Goal: Transaction & Acquisition: Purchase product/service

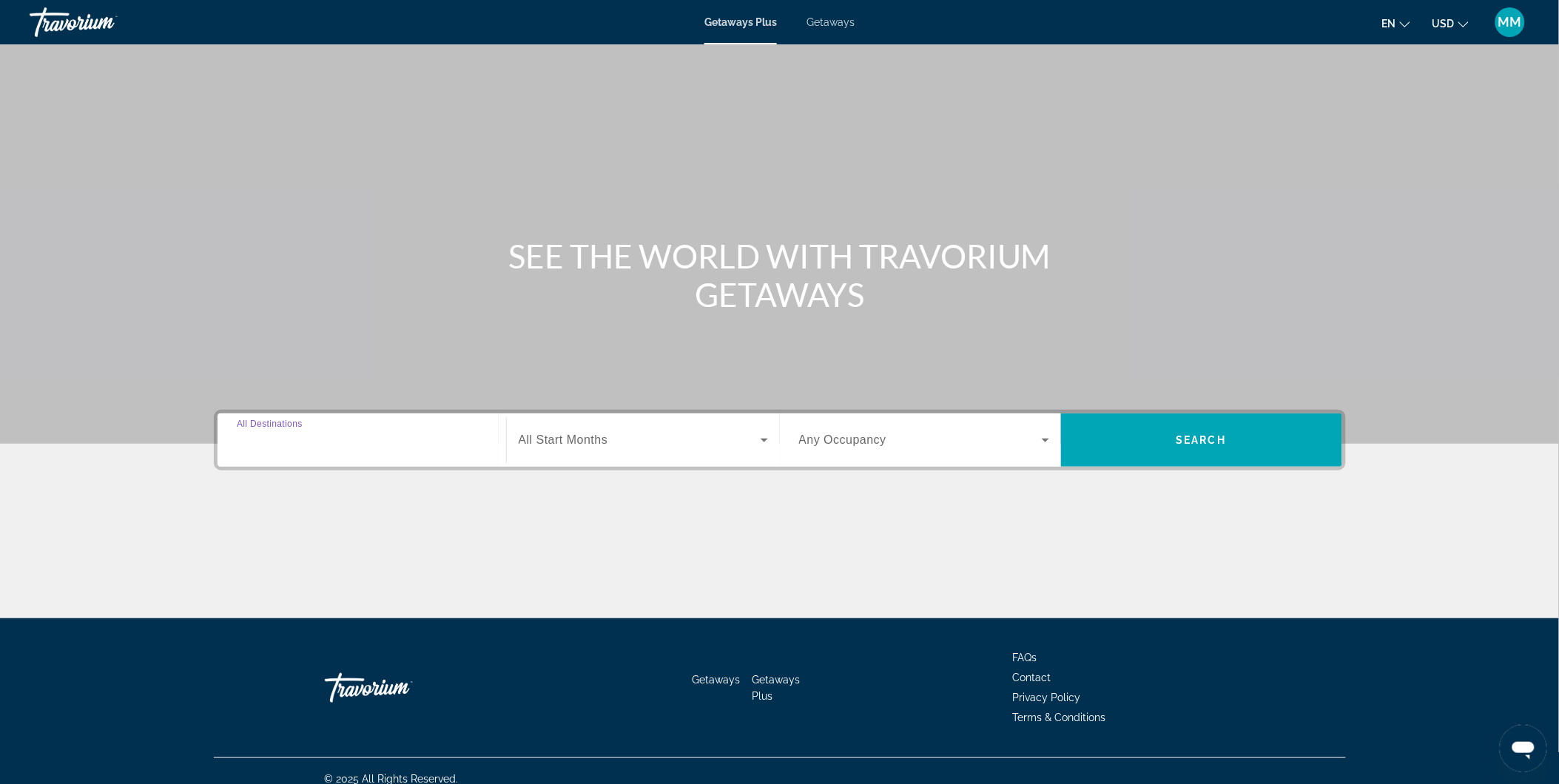
click at [358, 432] on input "Destination All Destinations" at bounding box center [361, 440] width 250 height 17
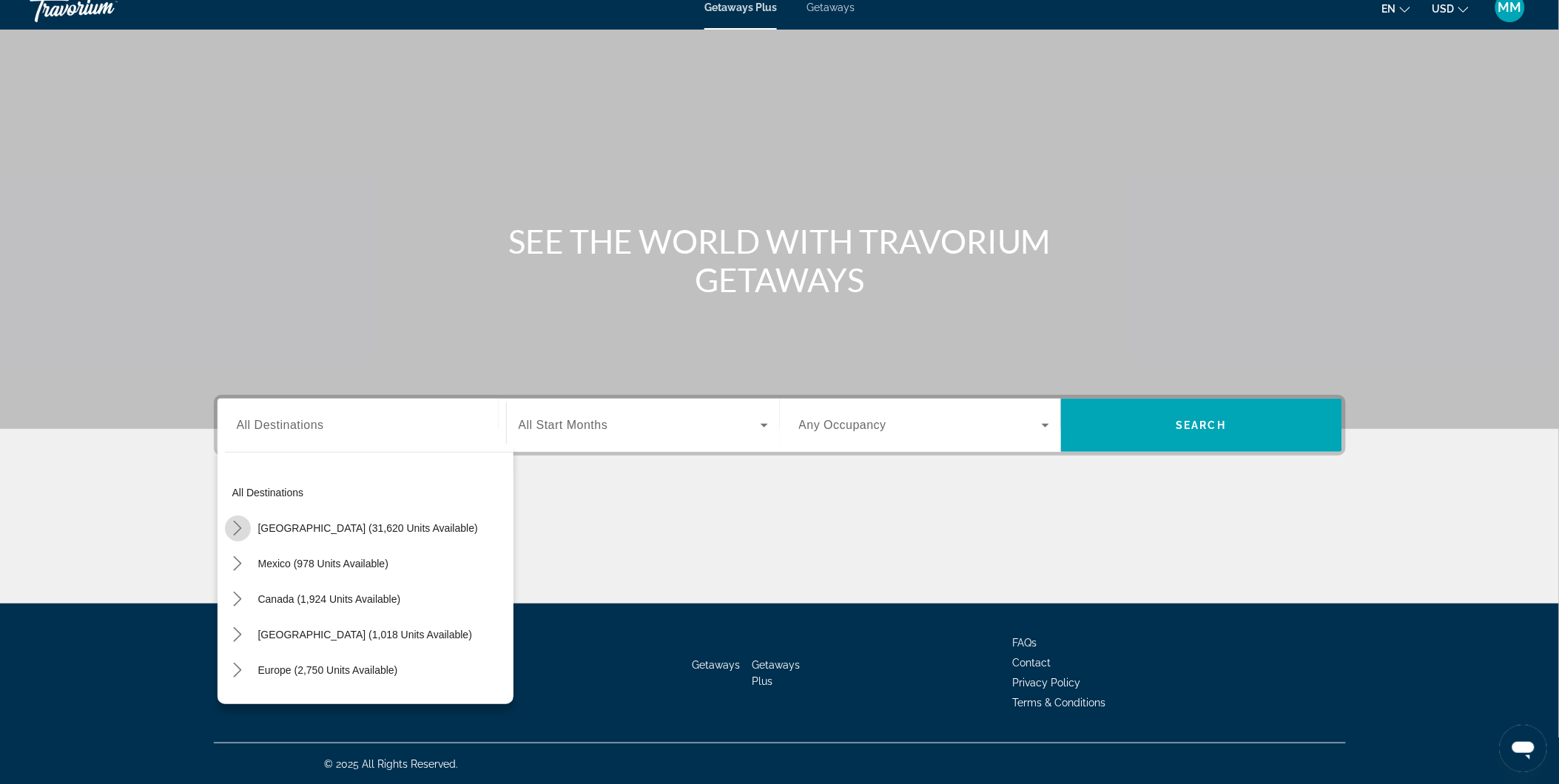
click at [235, 530] on icon "Toggle United States (31,620 units available) submenu" at bounding box center [237, 527] width 15 height 15
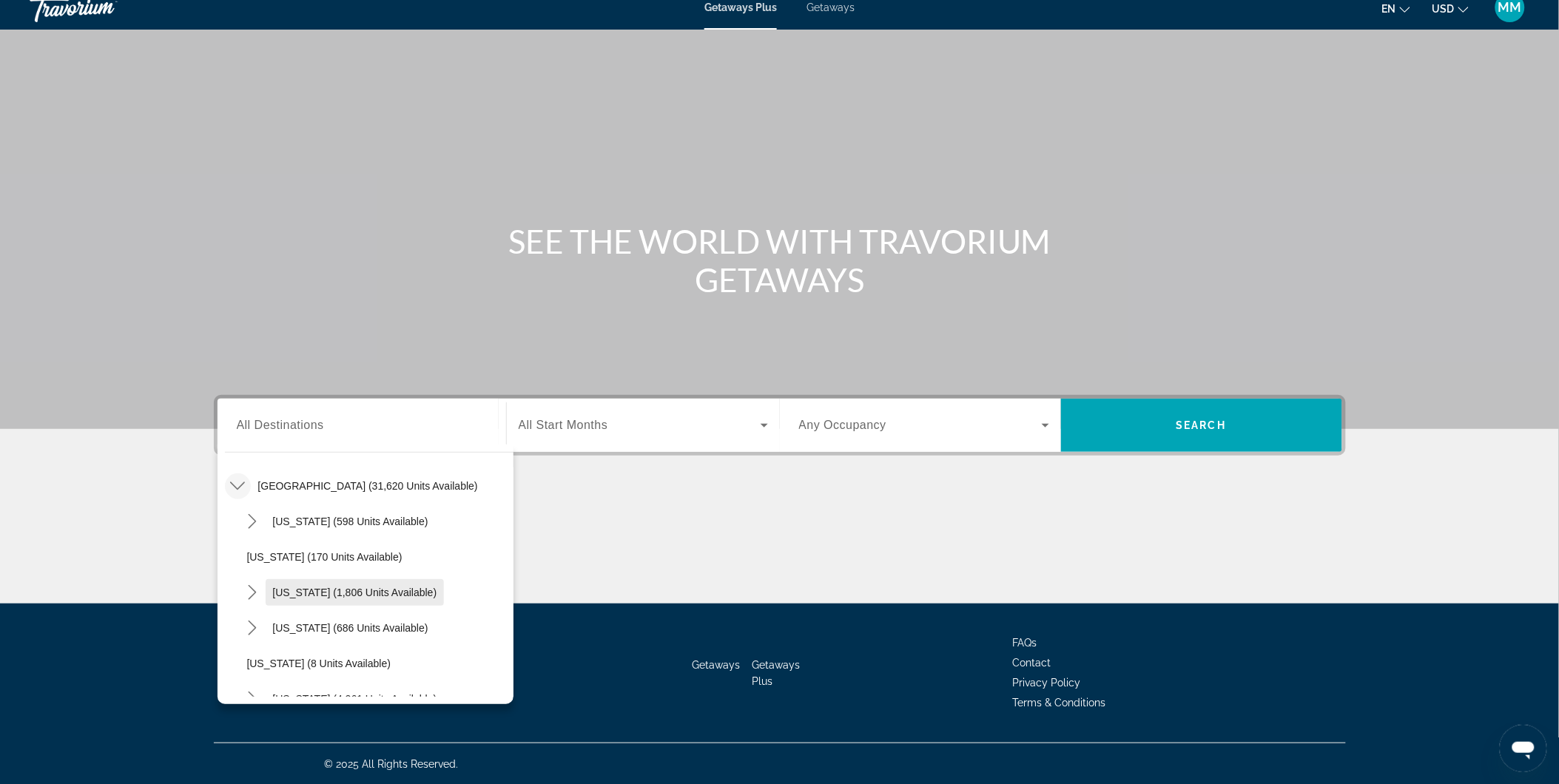
scroll to position [124, 0]
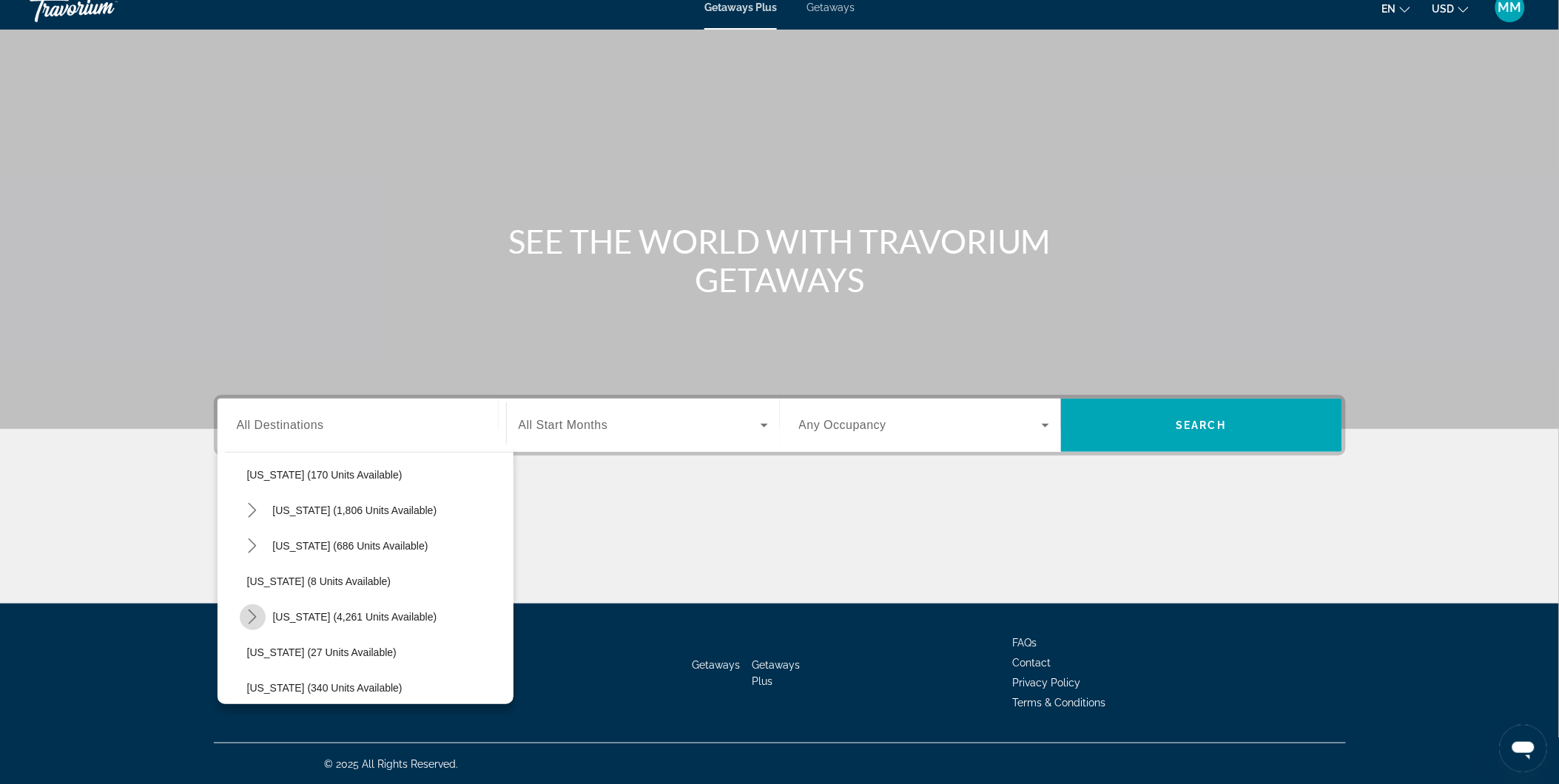
click at [254, 619] on icon "Toggle Florida (4,261 units available) submenu" at bounding box center [252, 616] width 15 height 15
click at [358, 649] on span "[GEOGRAPHIC_DATA] (6,679 units available)" at bounding box center [369, 653] width 214 height 12
type input "**********"
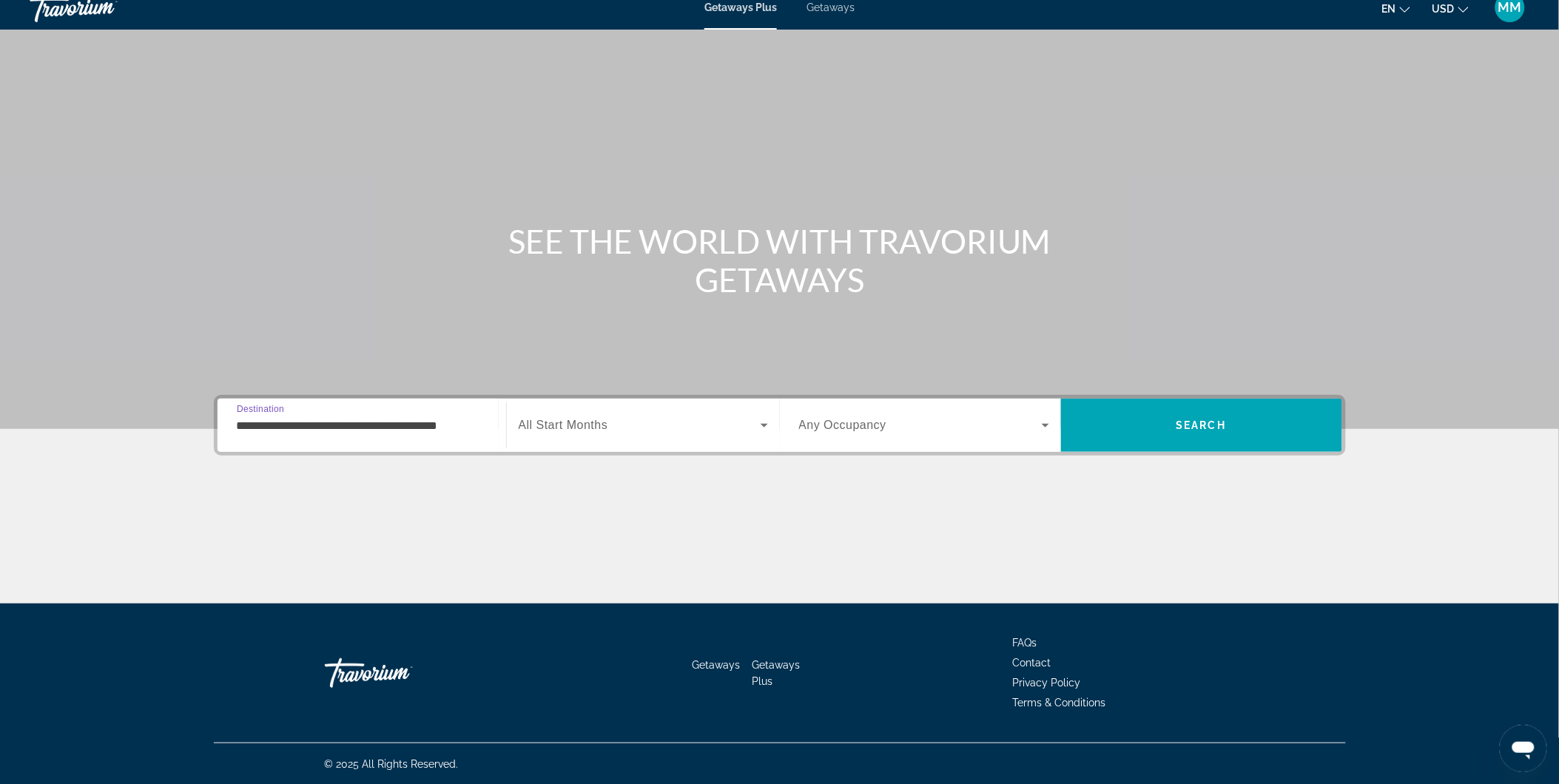
click at [641, 418] on span "Search widget" at bounding box center [640, 426] width 242 height 17
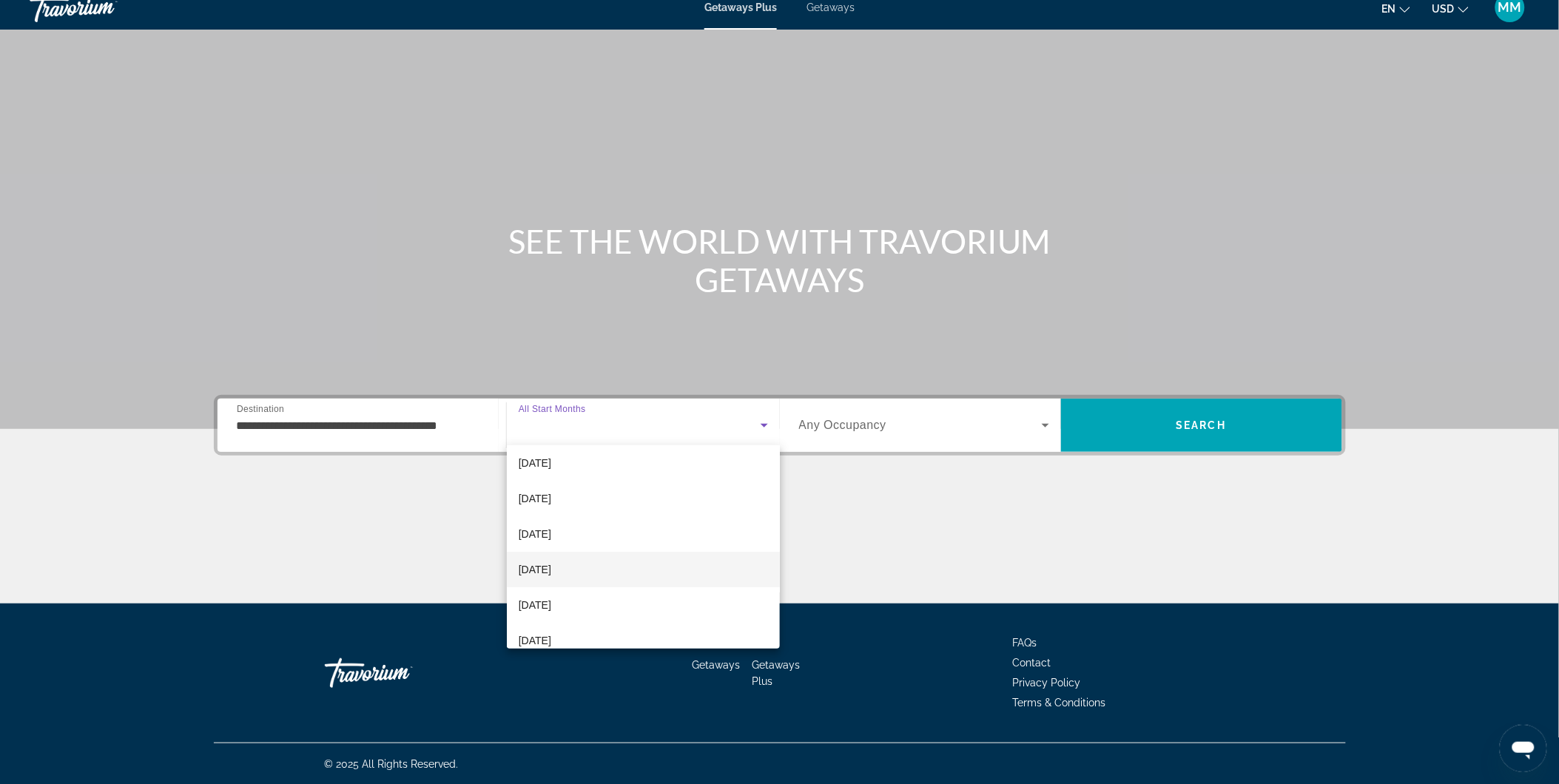
scroll to position [82, 0]
click at [551, 560] on span "[DATE]" at bounding box center [534, 564] width 32 height 17
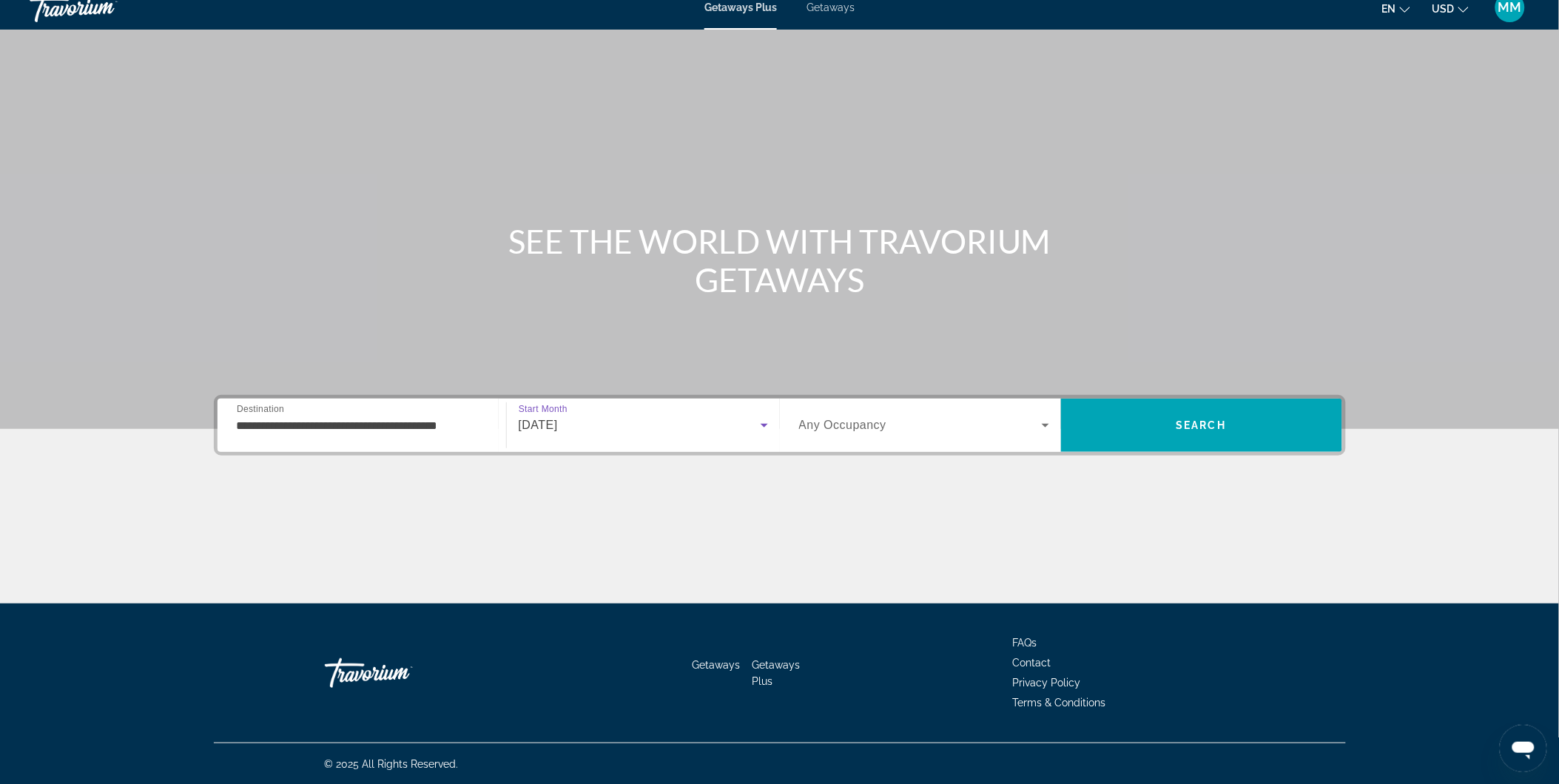
click at [888, 409] on div "Search widget" at bounding box center [924, 426] width 250 height 42
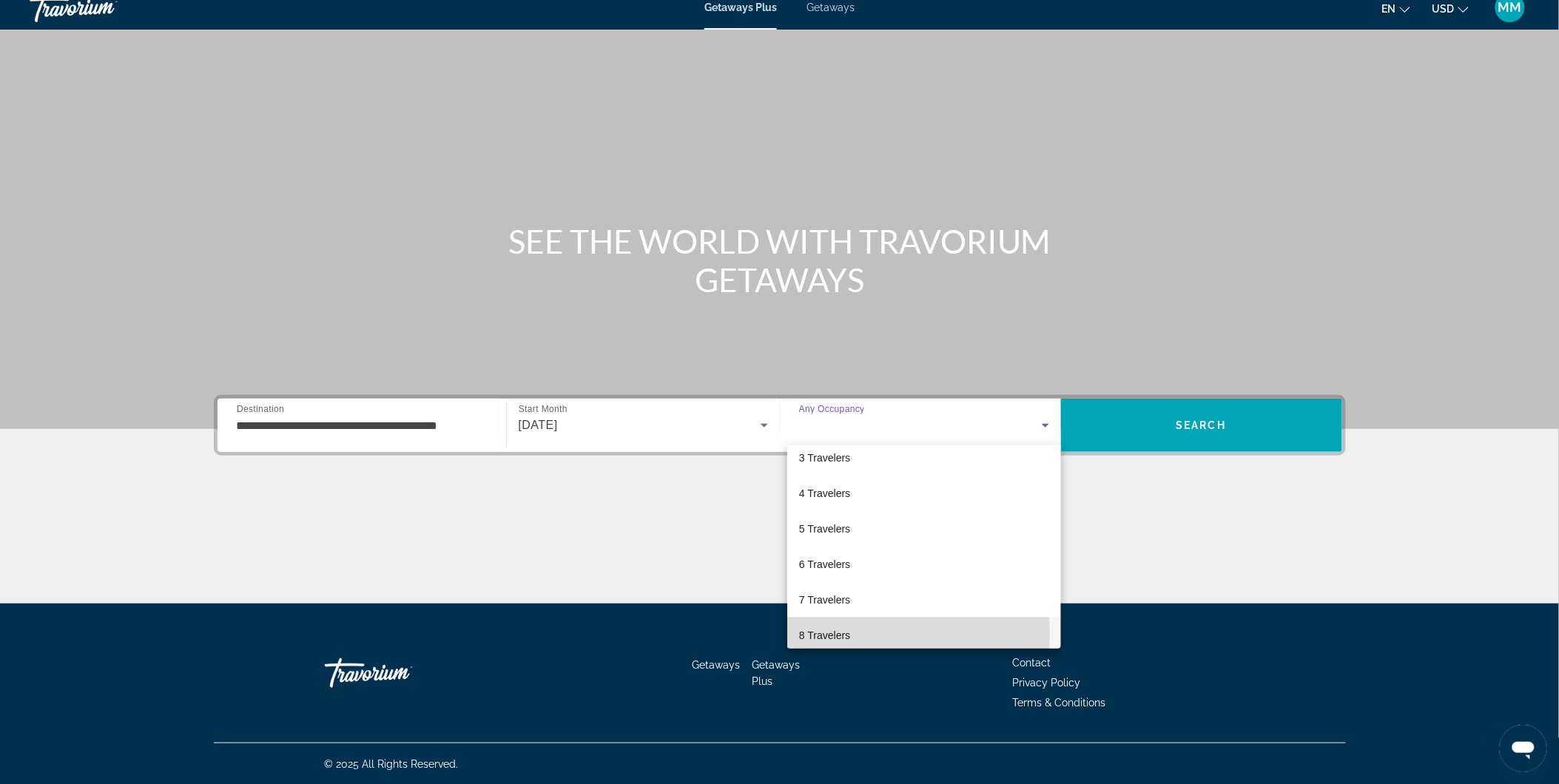
click at [832, 633] on span "8 Travelers" at bounding box center [824, 635] width 51 height 17
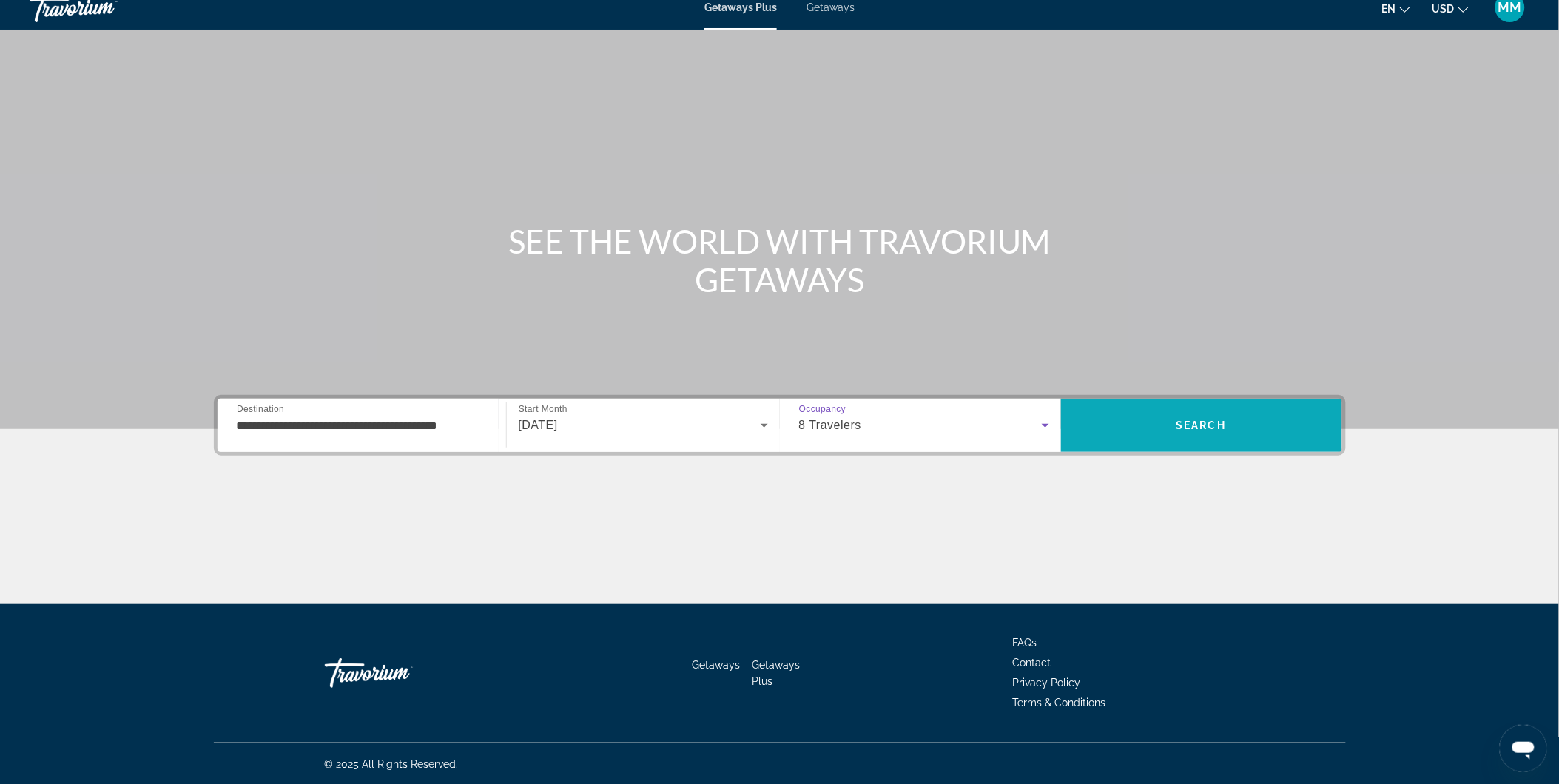
click at [1266, 404] on span "Search" at bounding box center [1201, 425] width 281 height 53
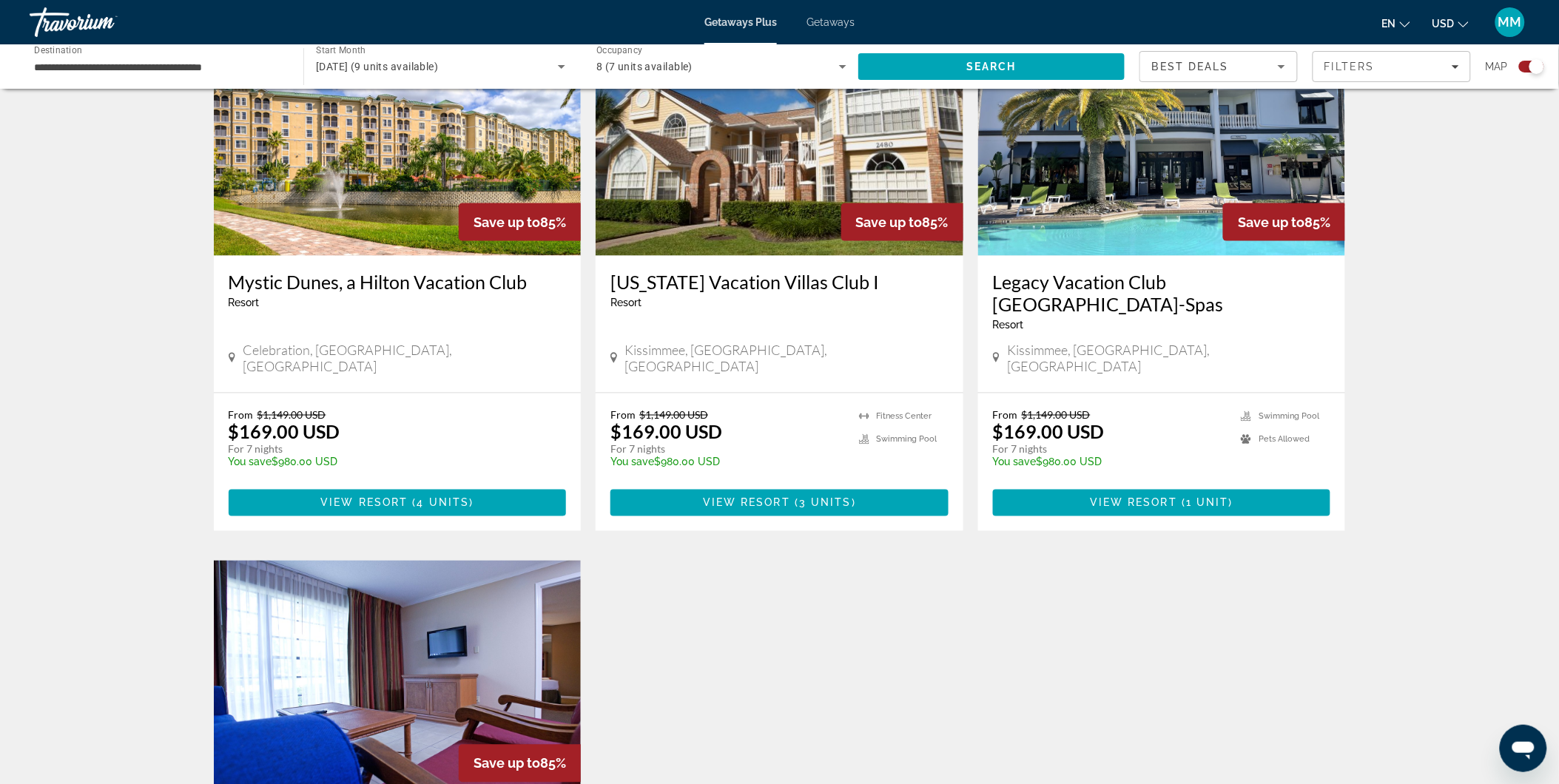
scroll to position [493, 0]
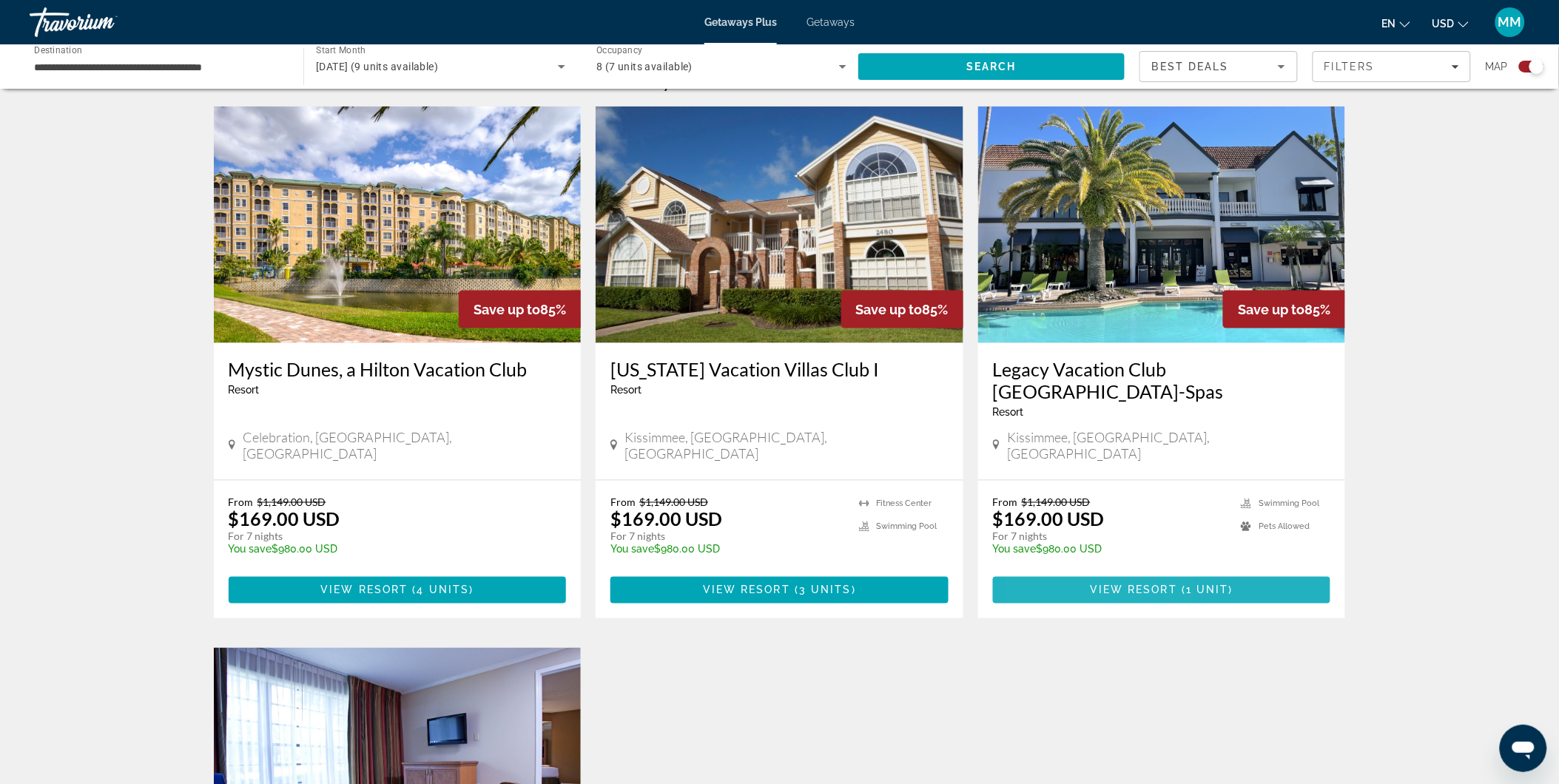
click at [1074, 573] on span "Main content" at bounding box center [1162, 590] width 338 height 36
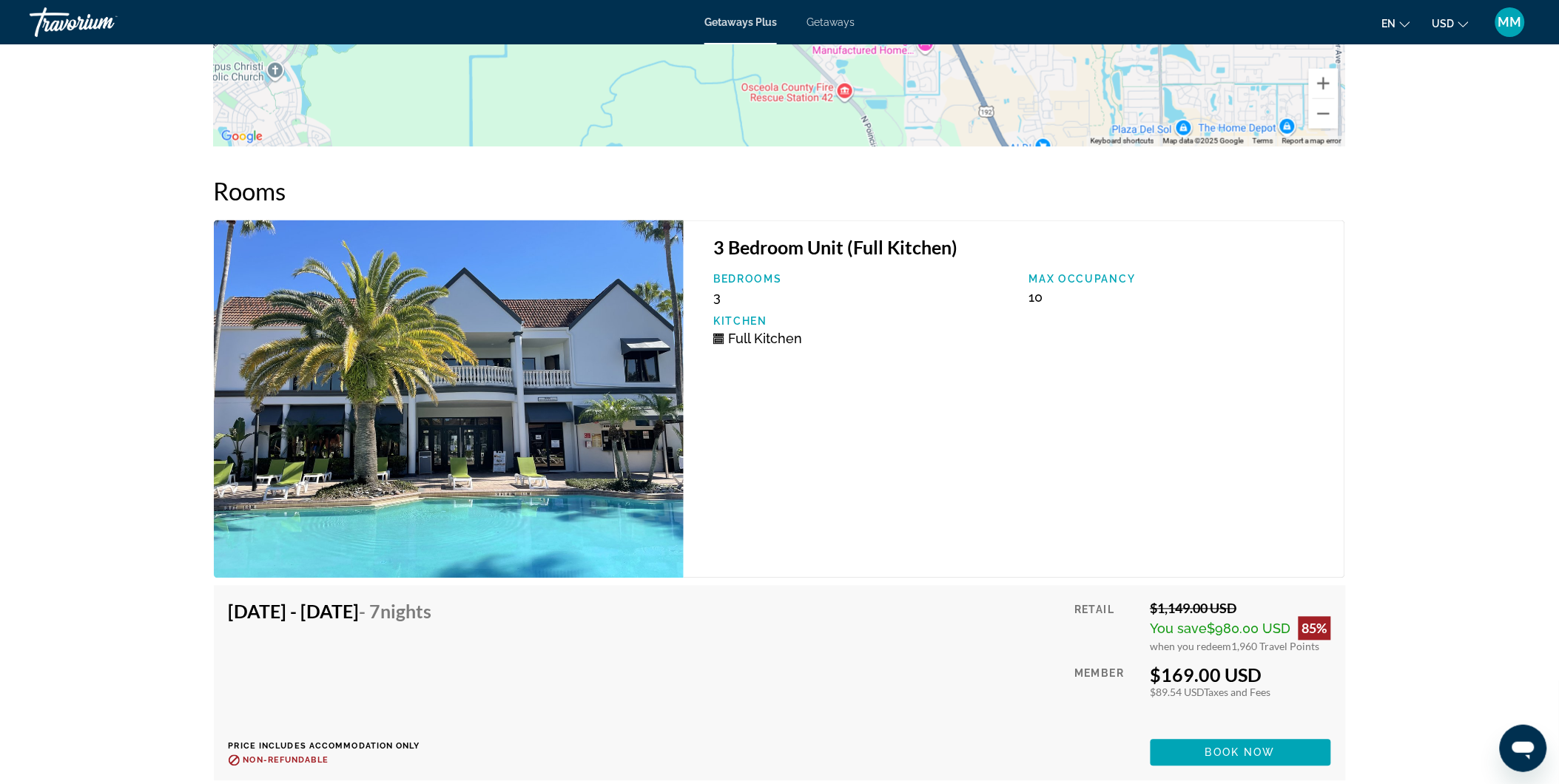
scroll to position [2383, 0]
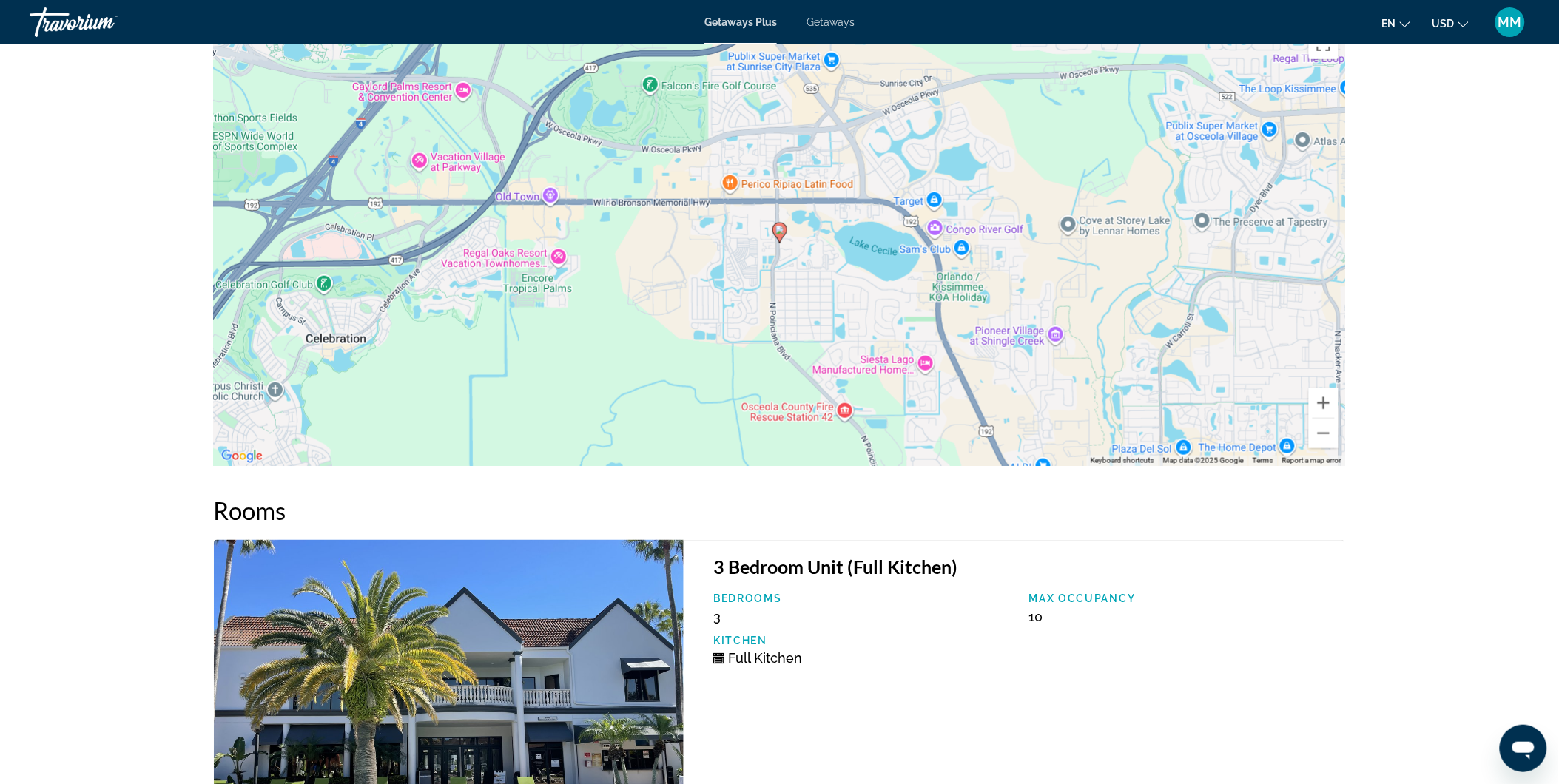
click at [834, 23] on span "Getaways" at bounding box center [830, 23] width 48 height 12
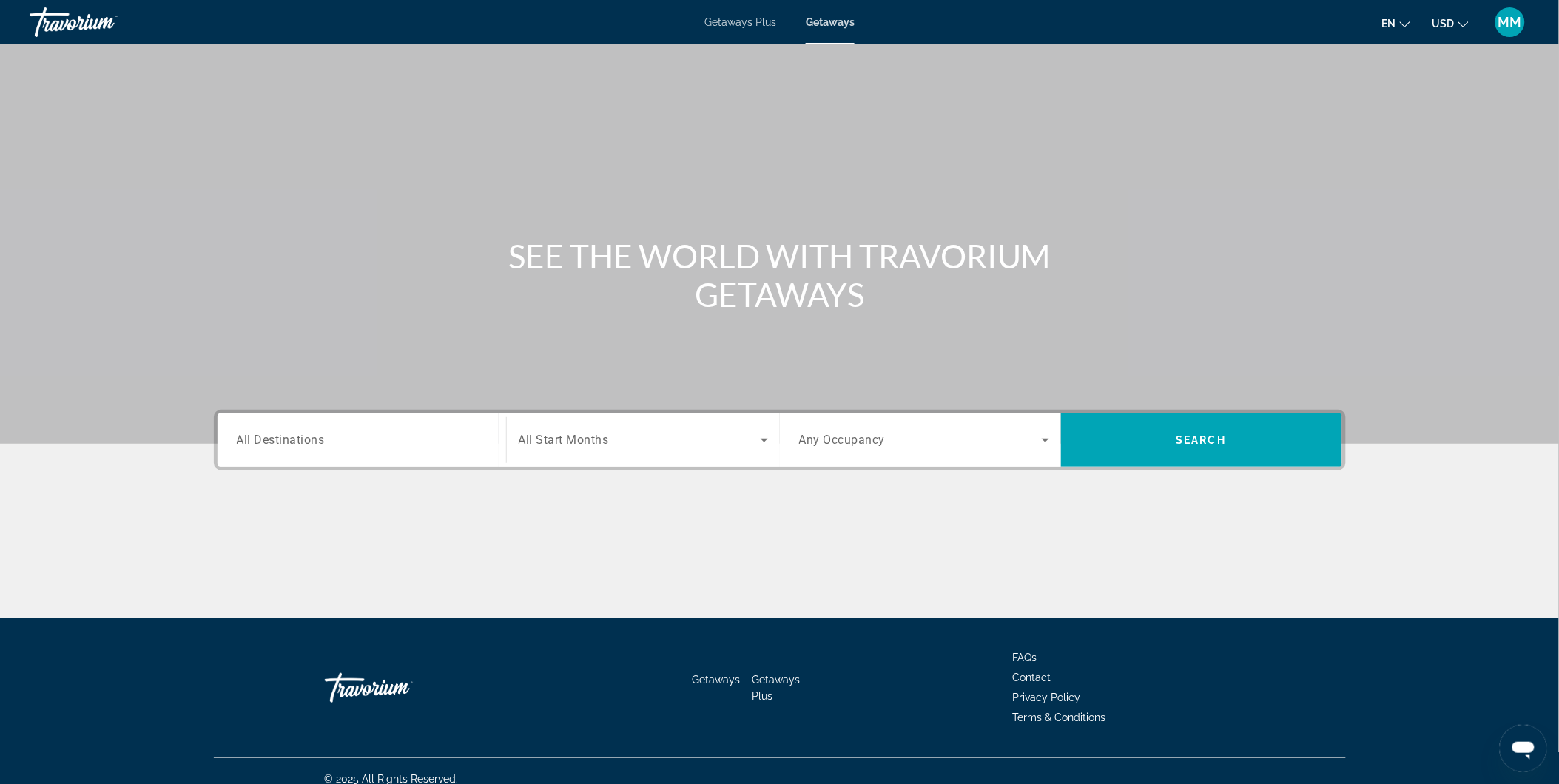
click at [380, 437] on input "Destination All Destinations" at bounding box center [361, 440] width 250 height 17
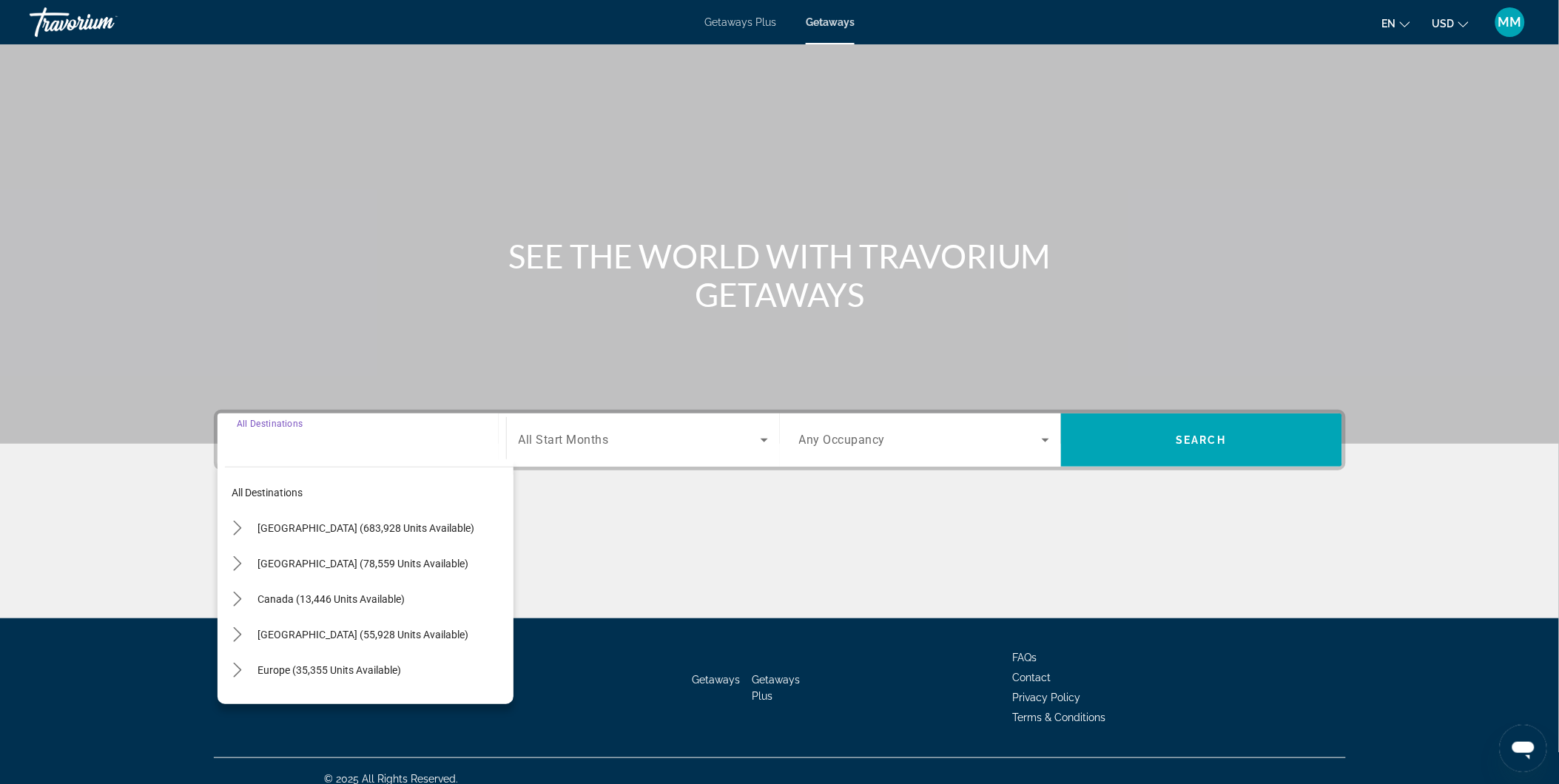
scroll to position [15, 0]
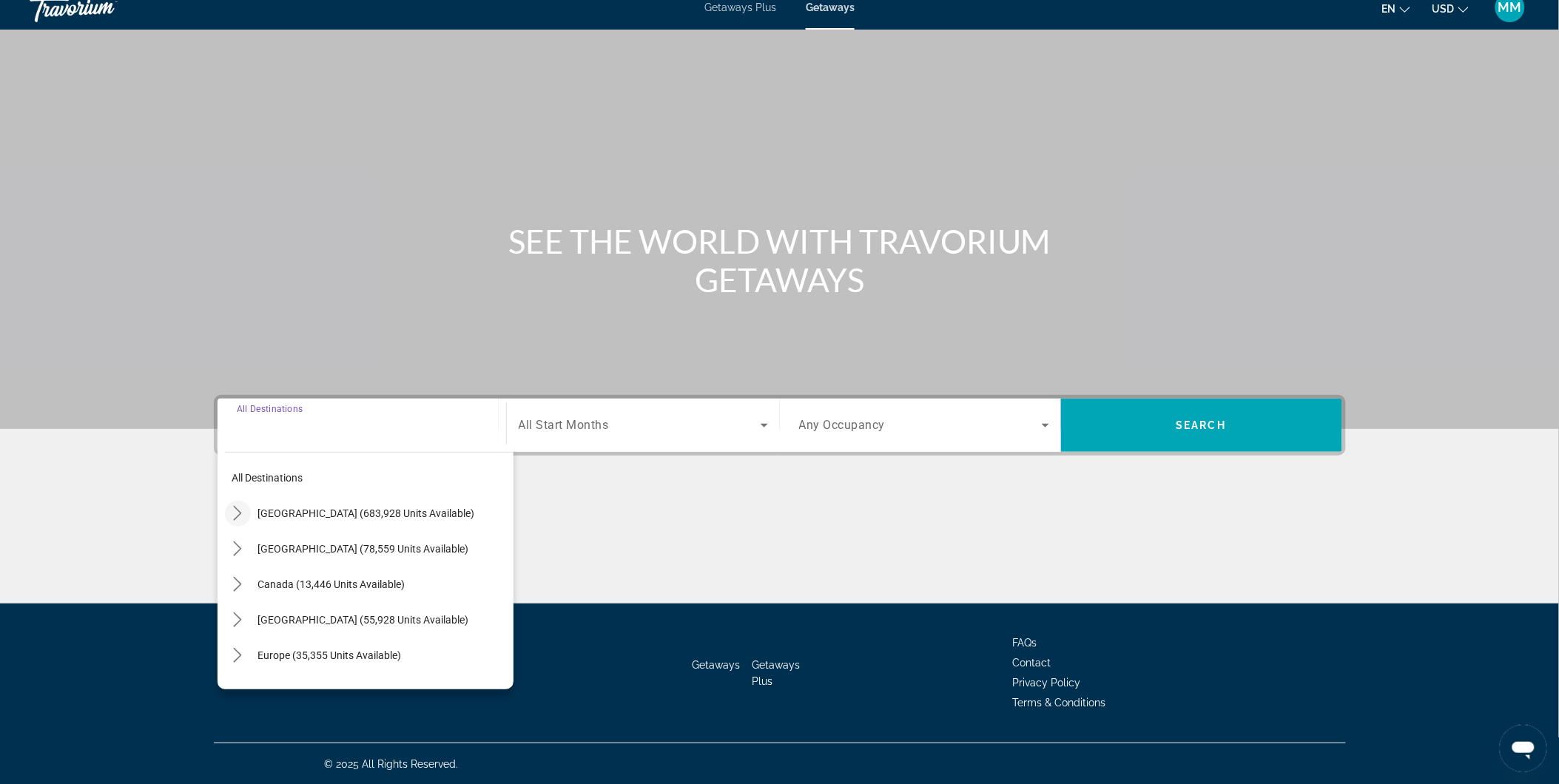
click at [235, 507] on icon "Toggle United States (683,928 units available) submenu" at bounding box center [238, 513] width 8 height 15
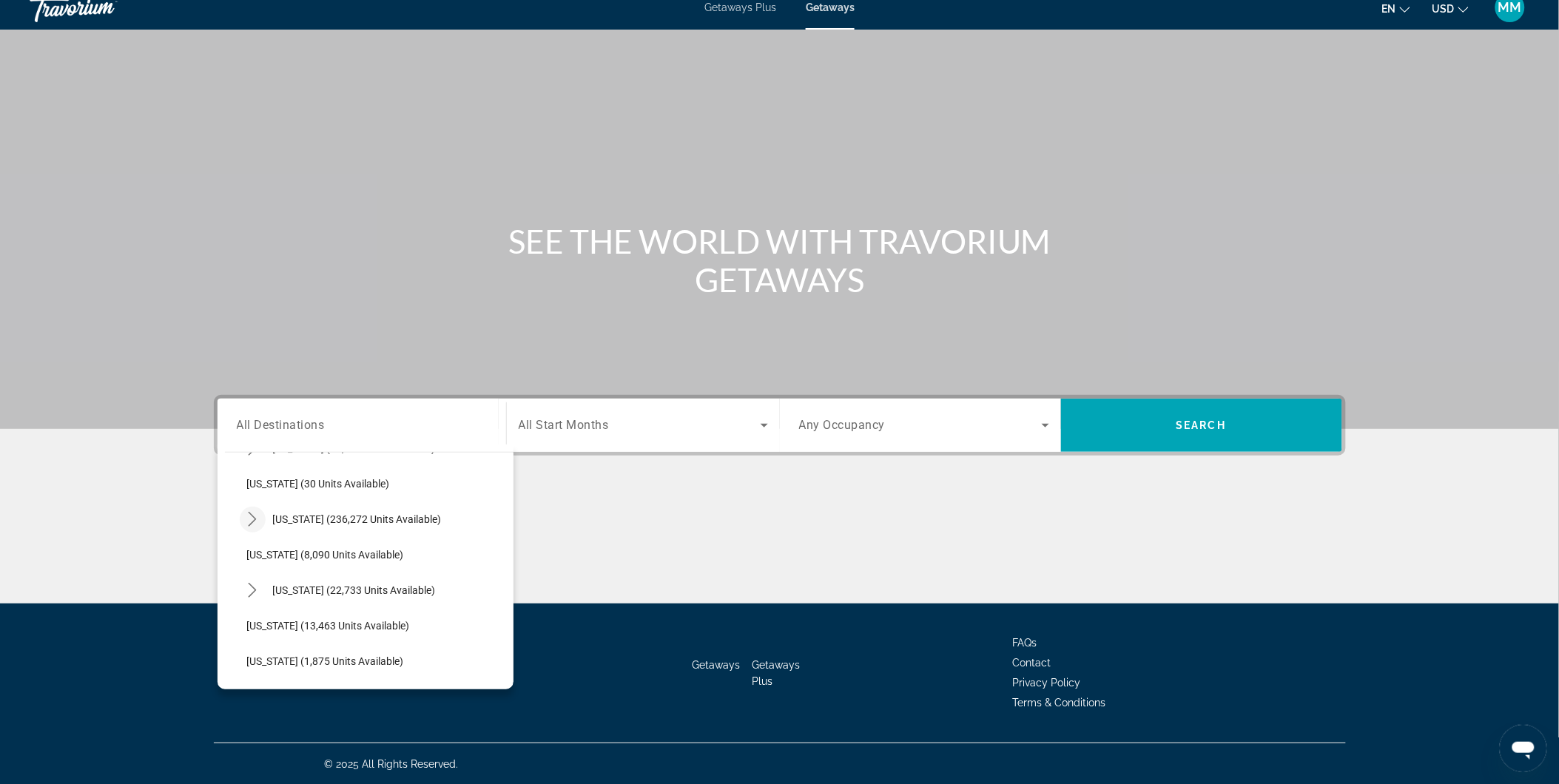
click at [247, 518] on icon "Toggle Florida (236,272 units available) submenu" at bounding box center [252, 519] width 15 height 15
click at [313, 558] on span "[GEOGRAPHIC_DATA] (97,117 units available)" at bounding box center [367, 555] width 211 height 12
type input "**********"
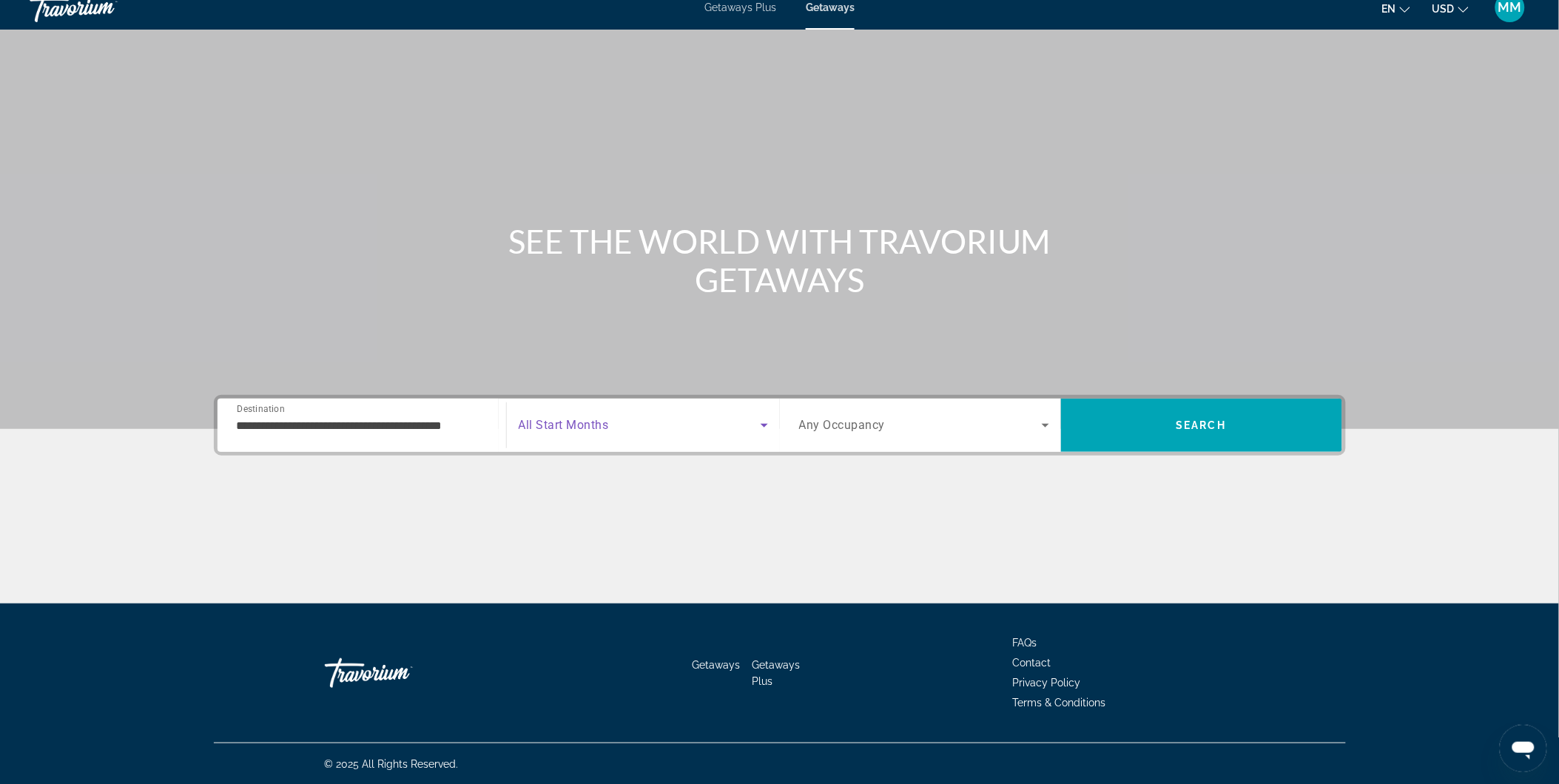
click at [647, 424] on span "Search widget" at bounding box center [640, 426] width 242 height 17
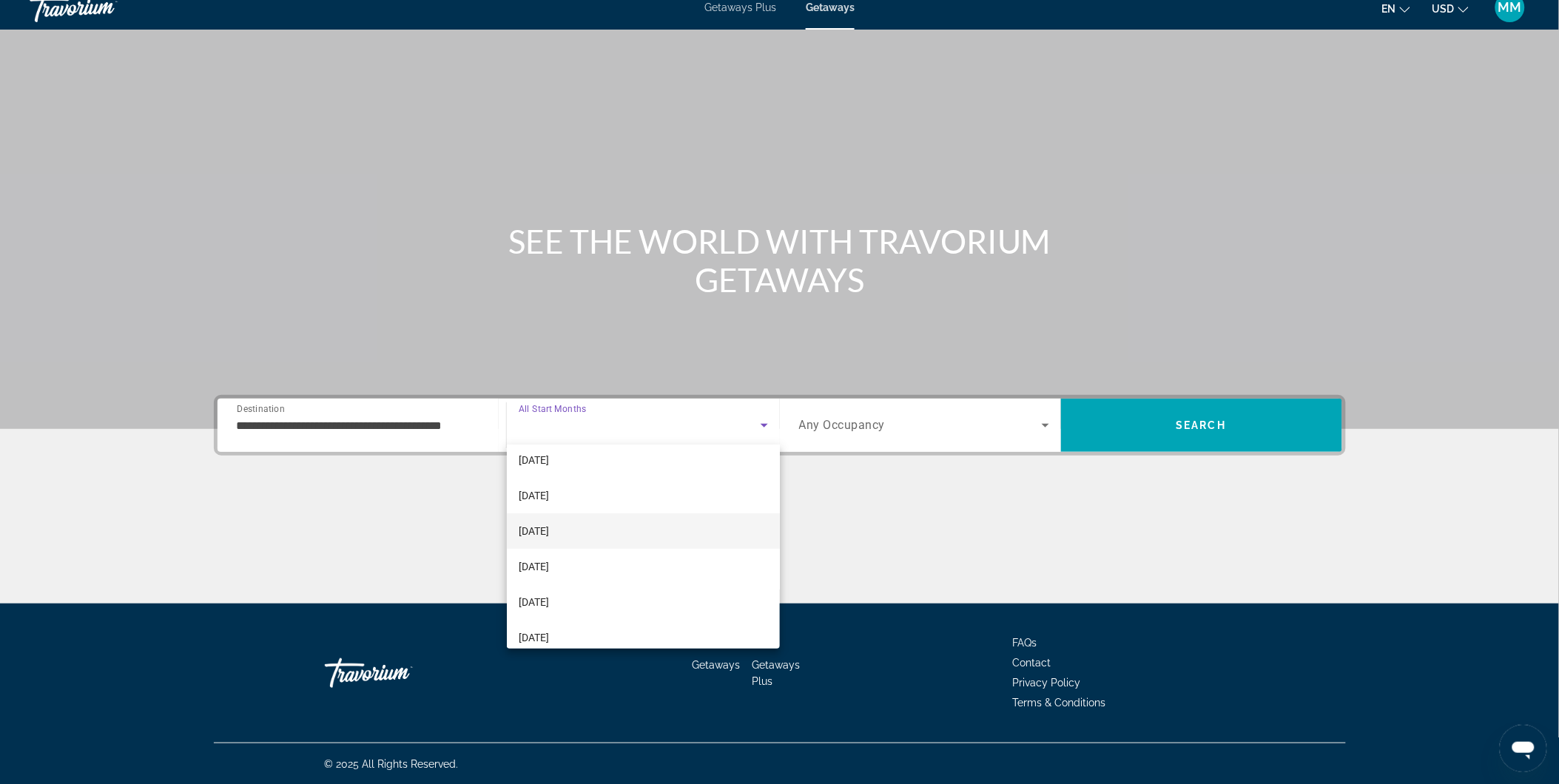
scroll to position [82, 0]
click at [549, 566] on span "[DATE]" at bounding box center [534, 564] width 30 height 17
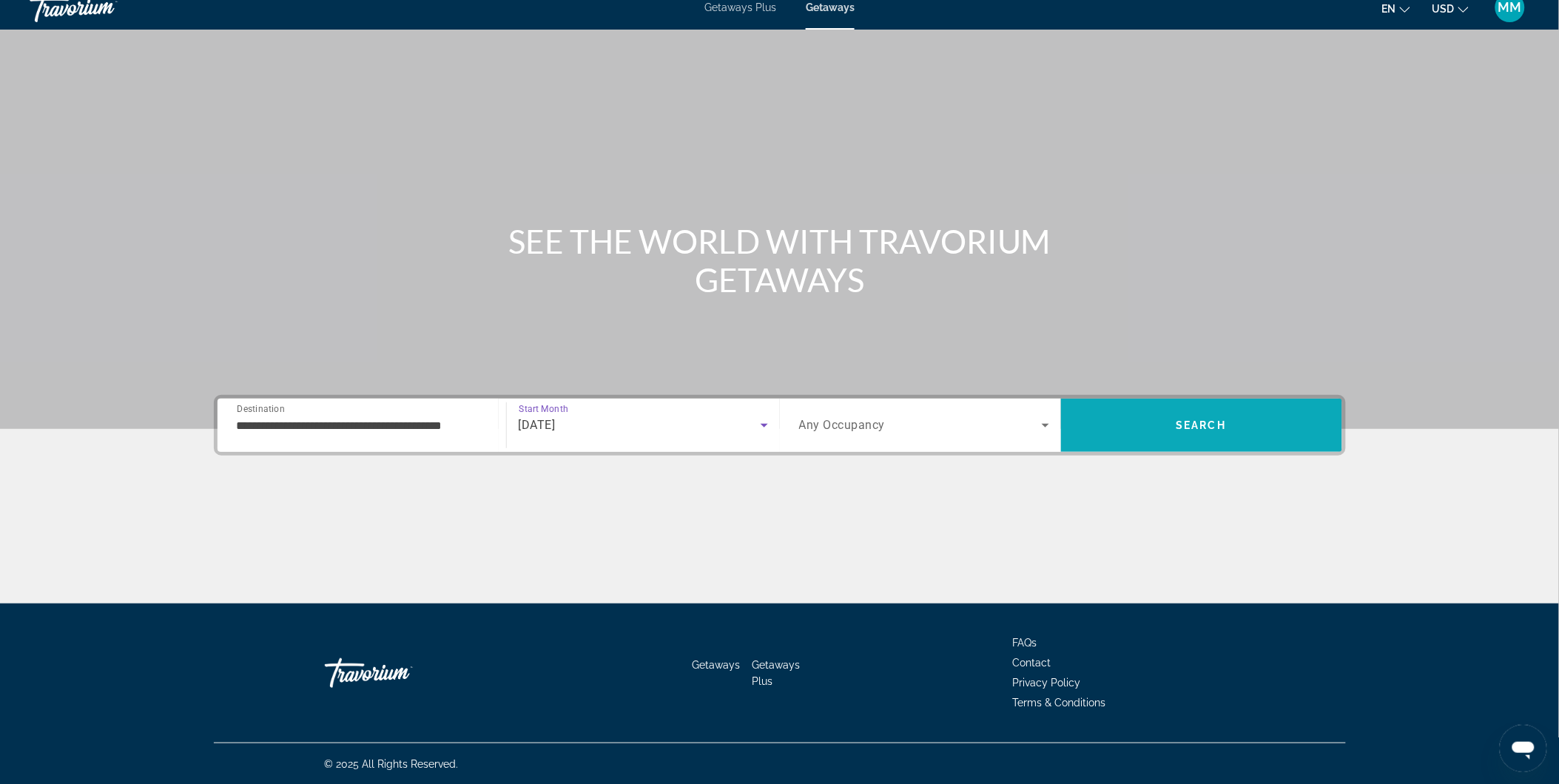
click at [1170, 431] on span "Search" at bounding box center [1201, 425] width 281 height 36
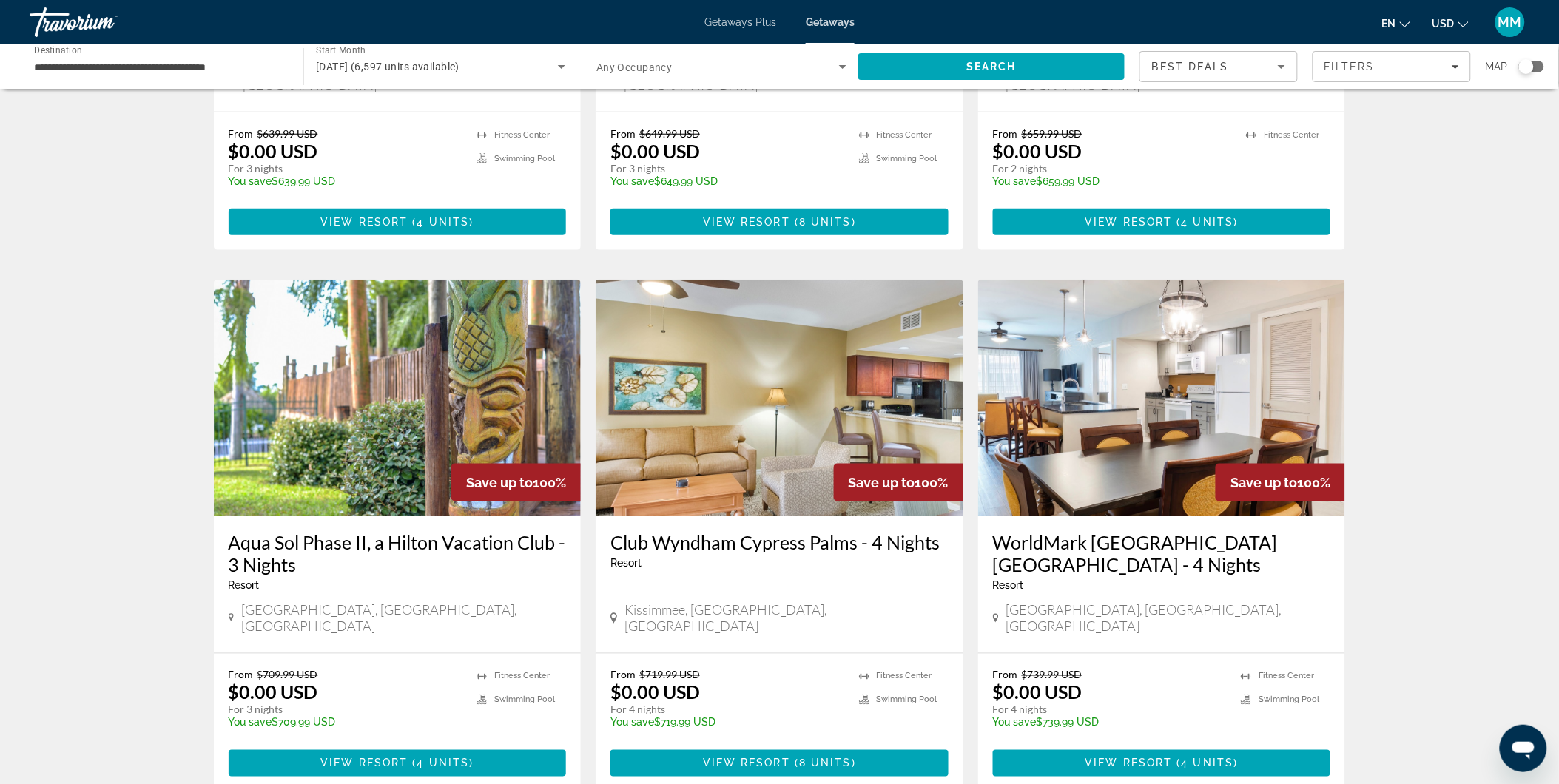
scroll to position [493, 0]
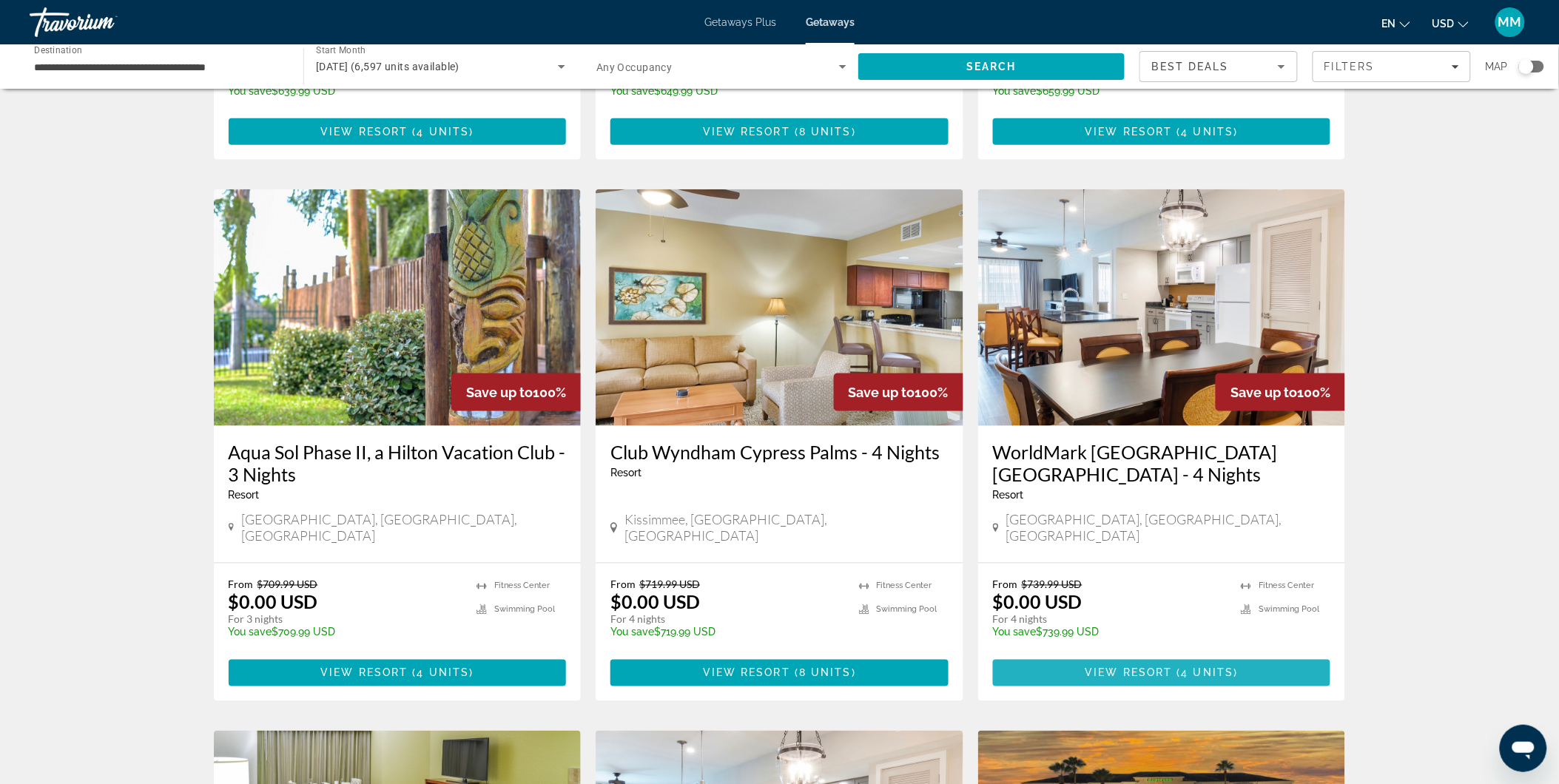
click at [1179, 667] on span "View Resort ( 4 units )" at bounding box center [1162, 673] width 153 height 12
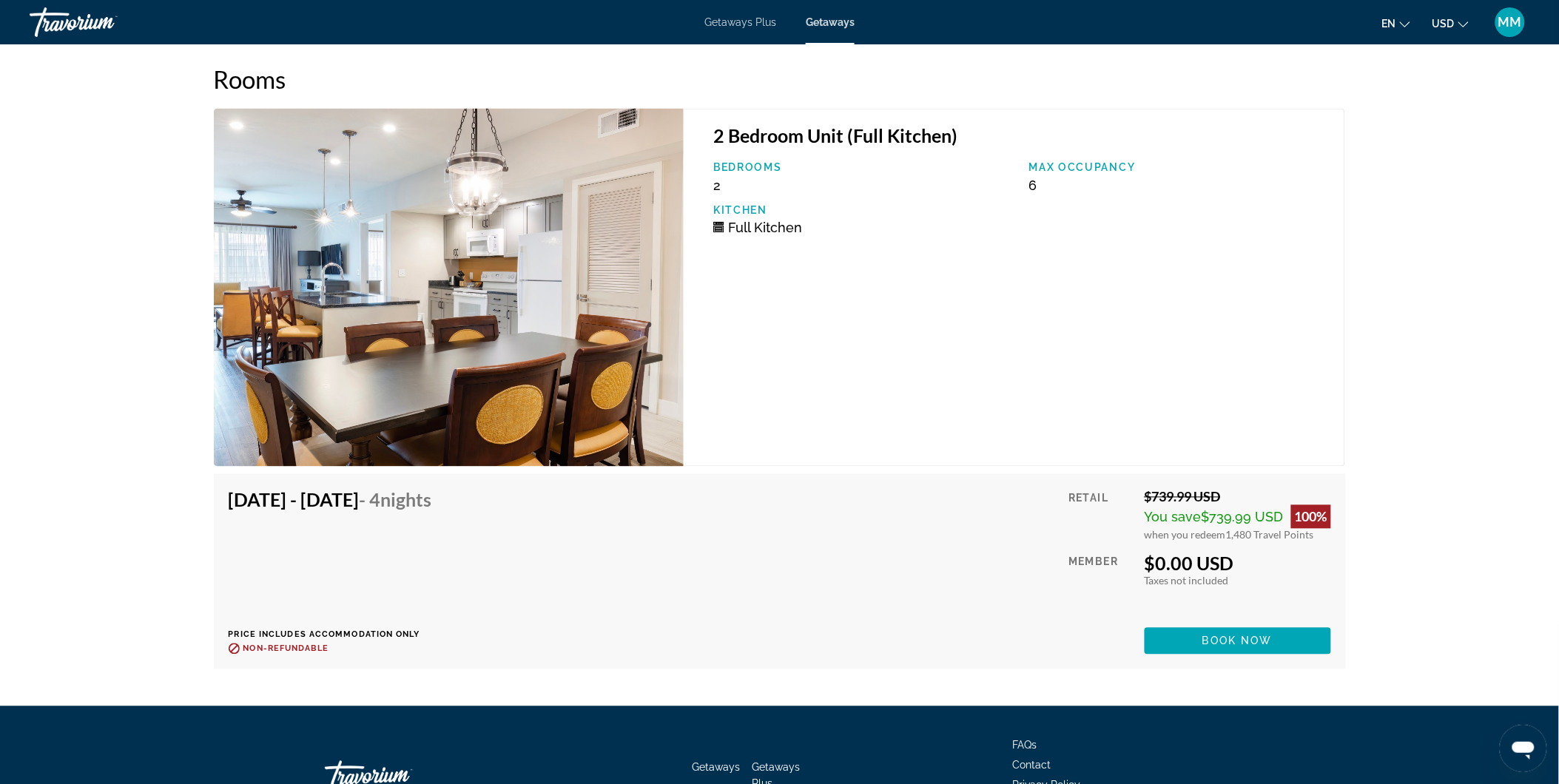
scroll to position [2760, 0]
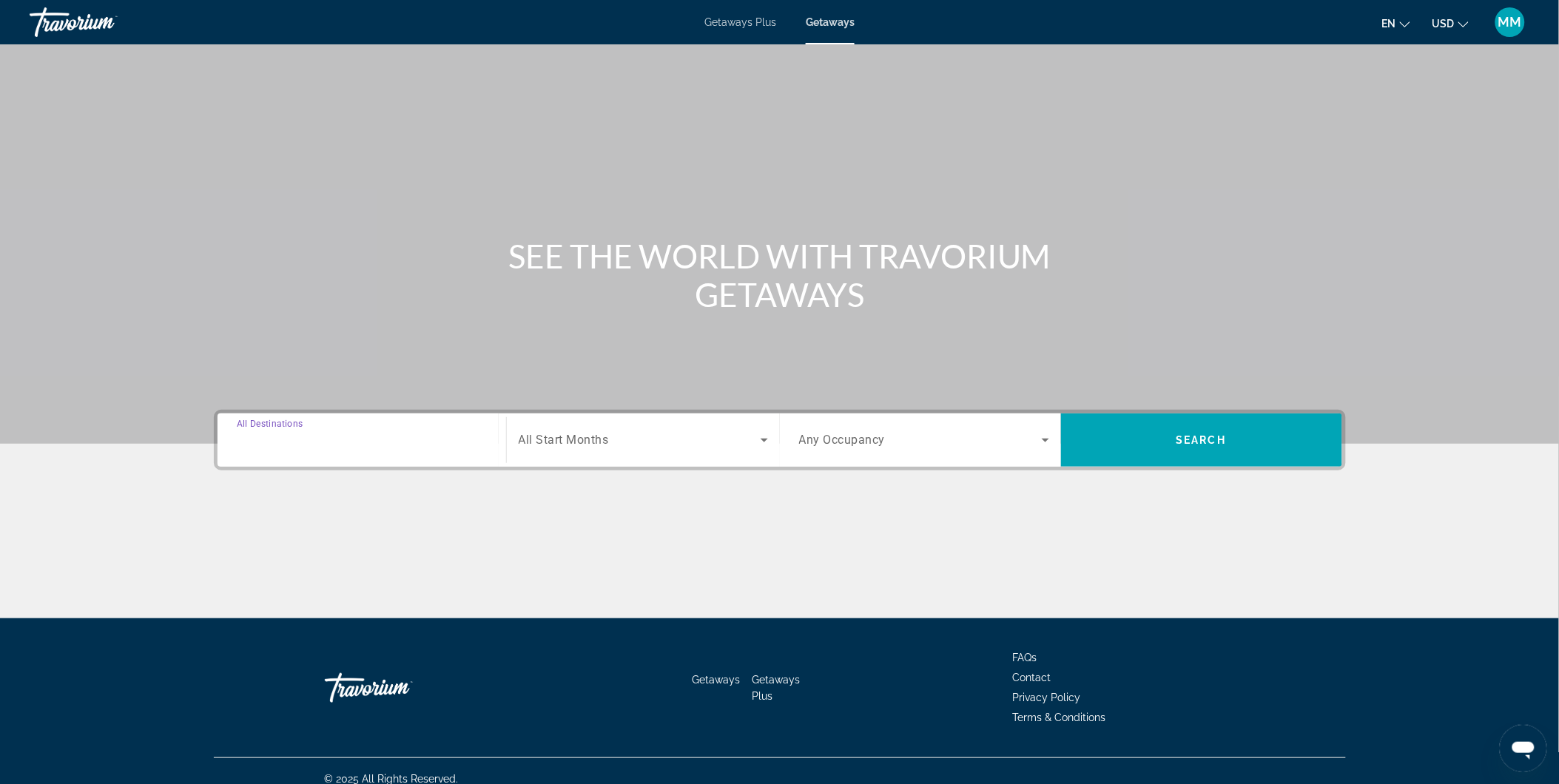
click at [344, 442] on input "Destination All Destinations" at bounding box center [361, 440] width 250 height 17
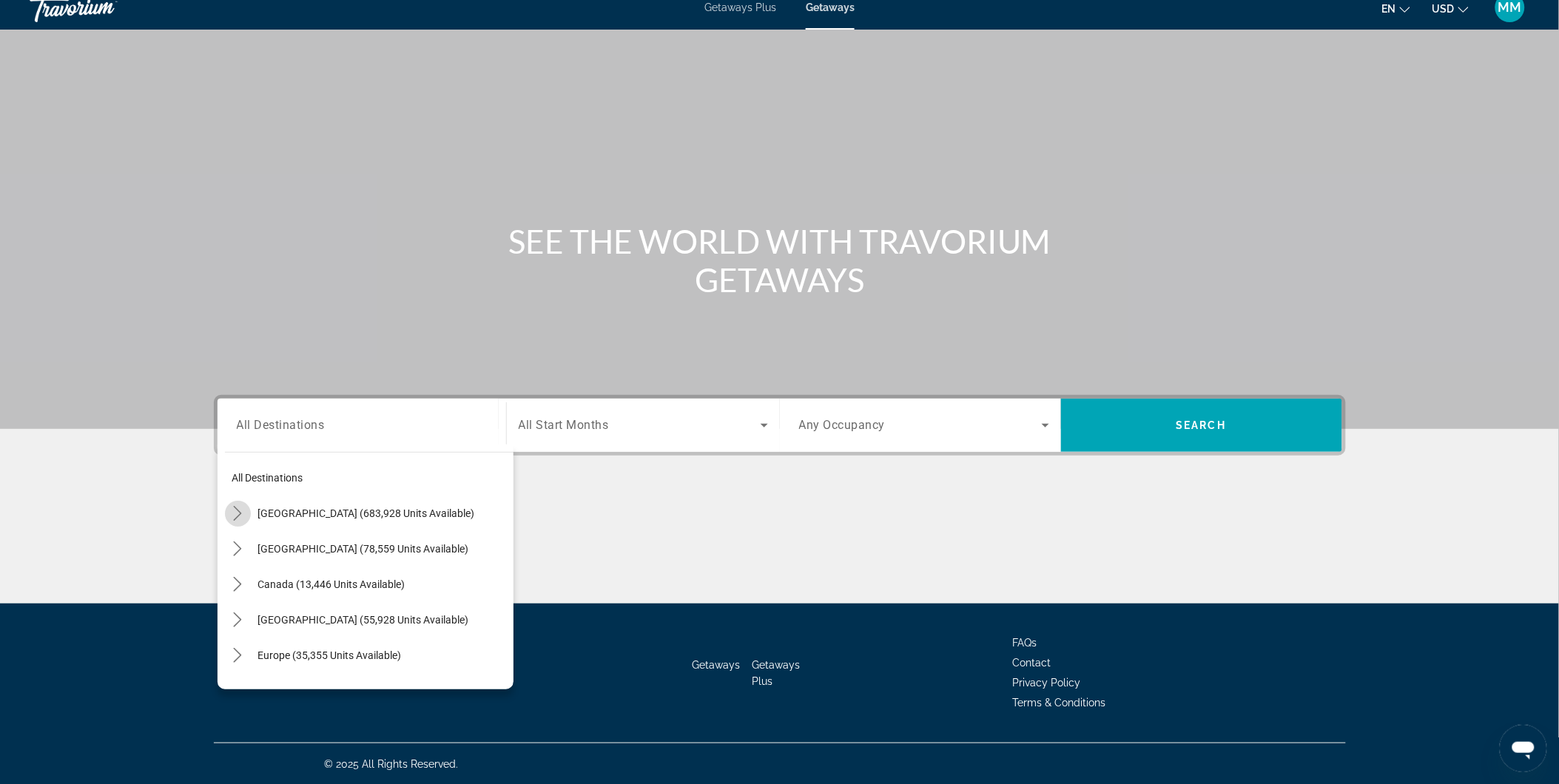
click at [238, 513] on icon "Toggle United States (683,928 units available) submenu" at bounding box center [237, 513] width 15 height 15
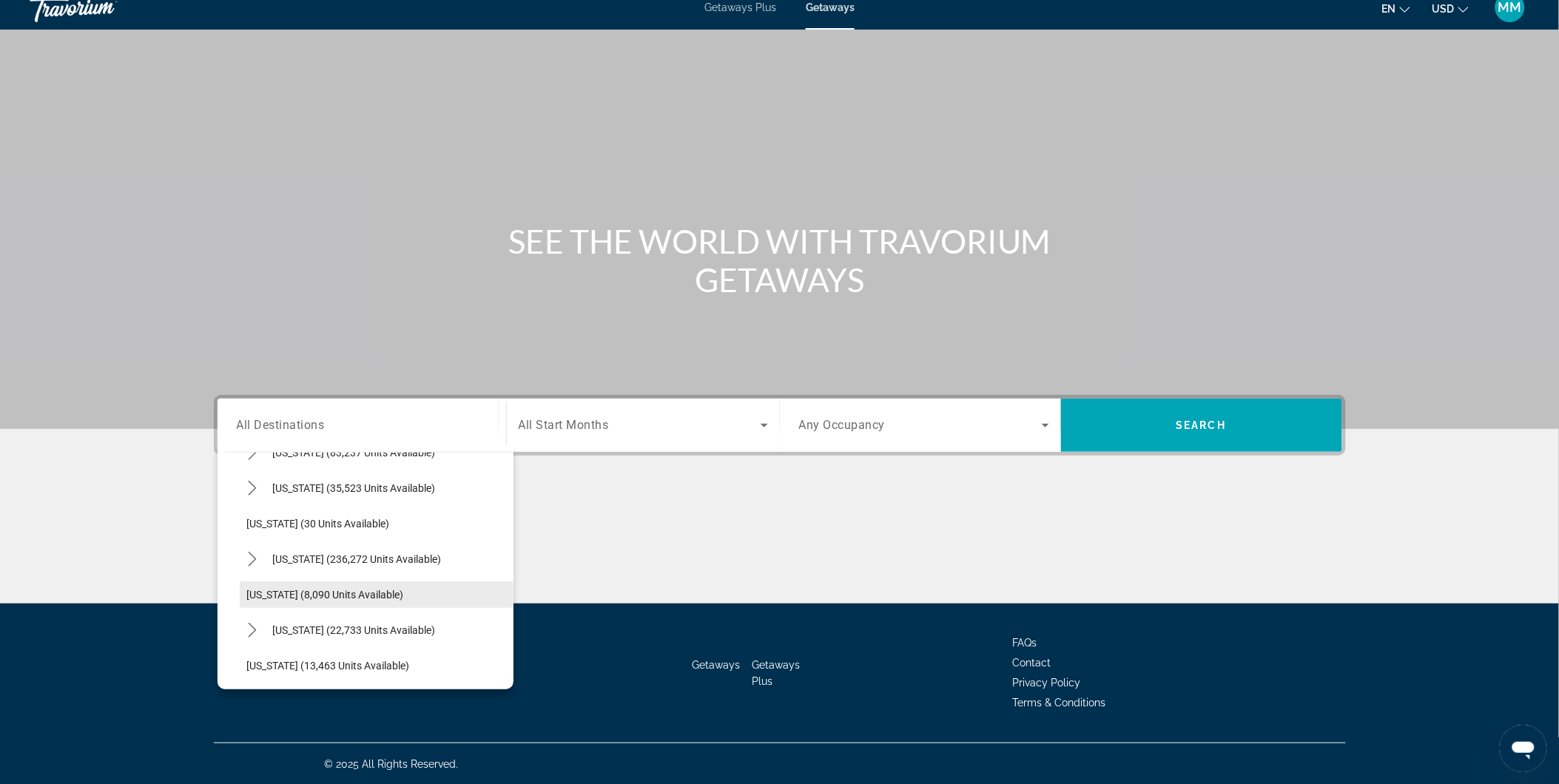
scroll to position [207, 0]
click at [249, 519] on icon "Toggle Florida (236,272 units available) submenu" at bounding box center [252, 519] width 15 height 15
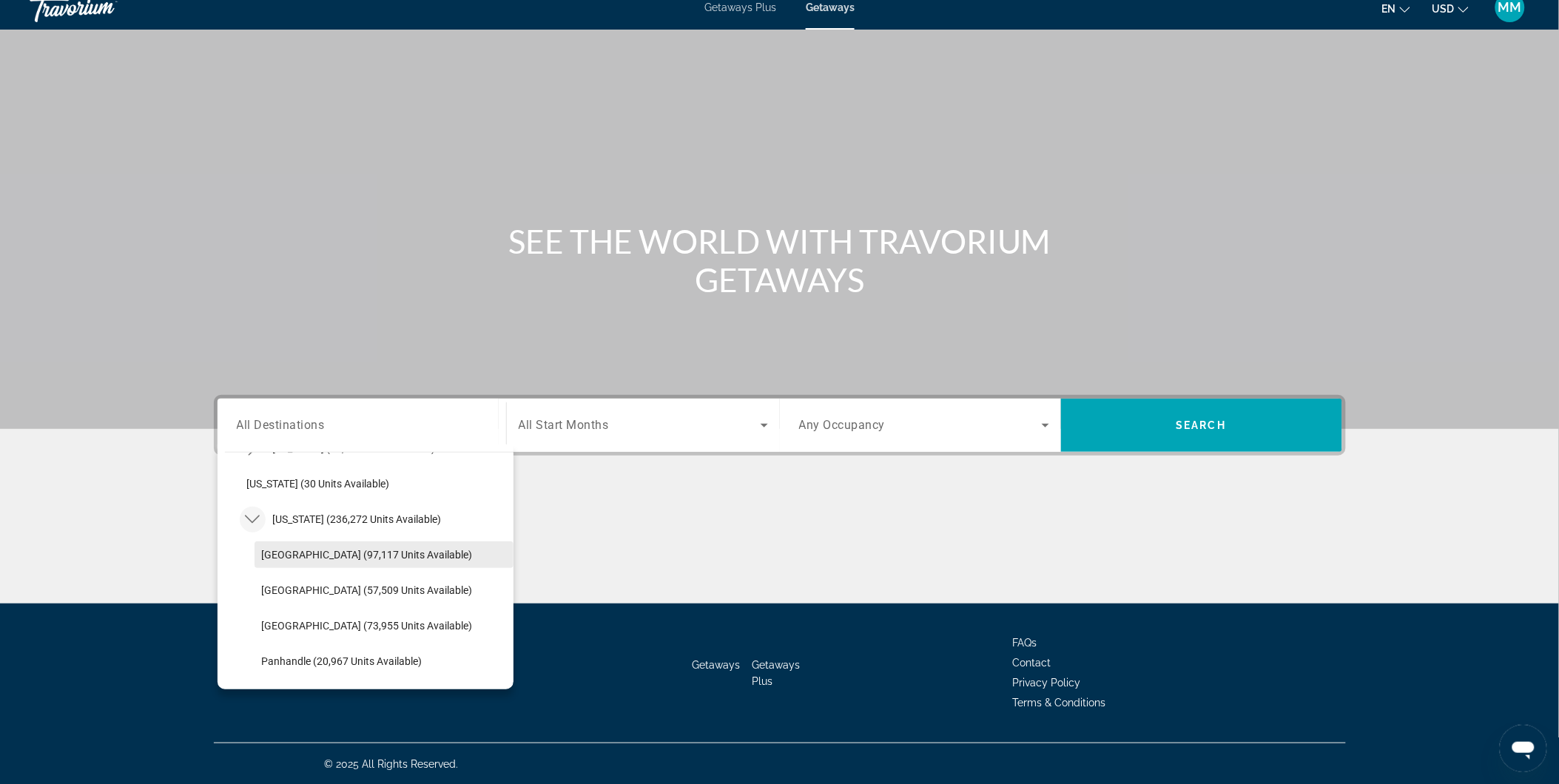
click at [297, 552] on span "[GEOGRAPHIC_DATA] (97,117 units available)" at bounding box center [367, 555] width 211 height 12
type input "**********"
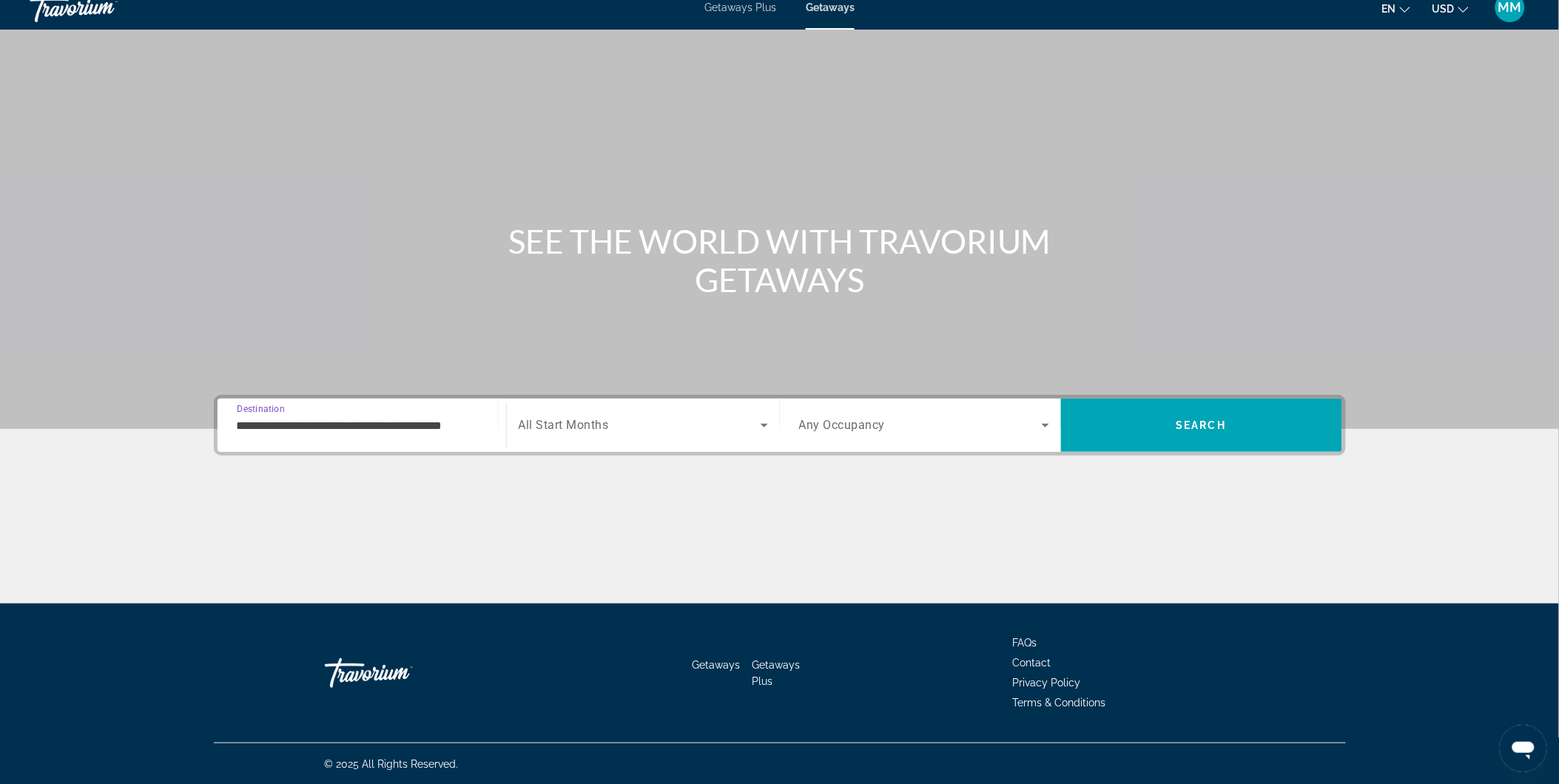
click at [674, 426] on span "Search widget" at bounding box center [640, 426] width 242 height 17
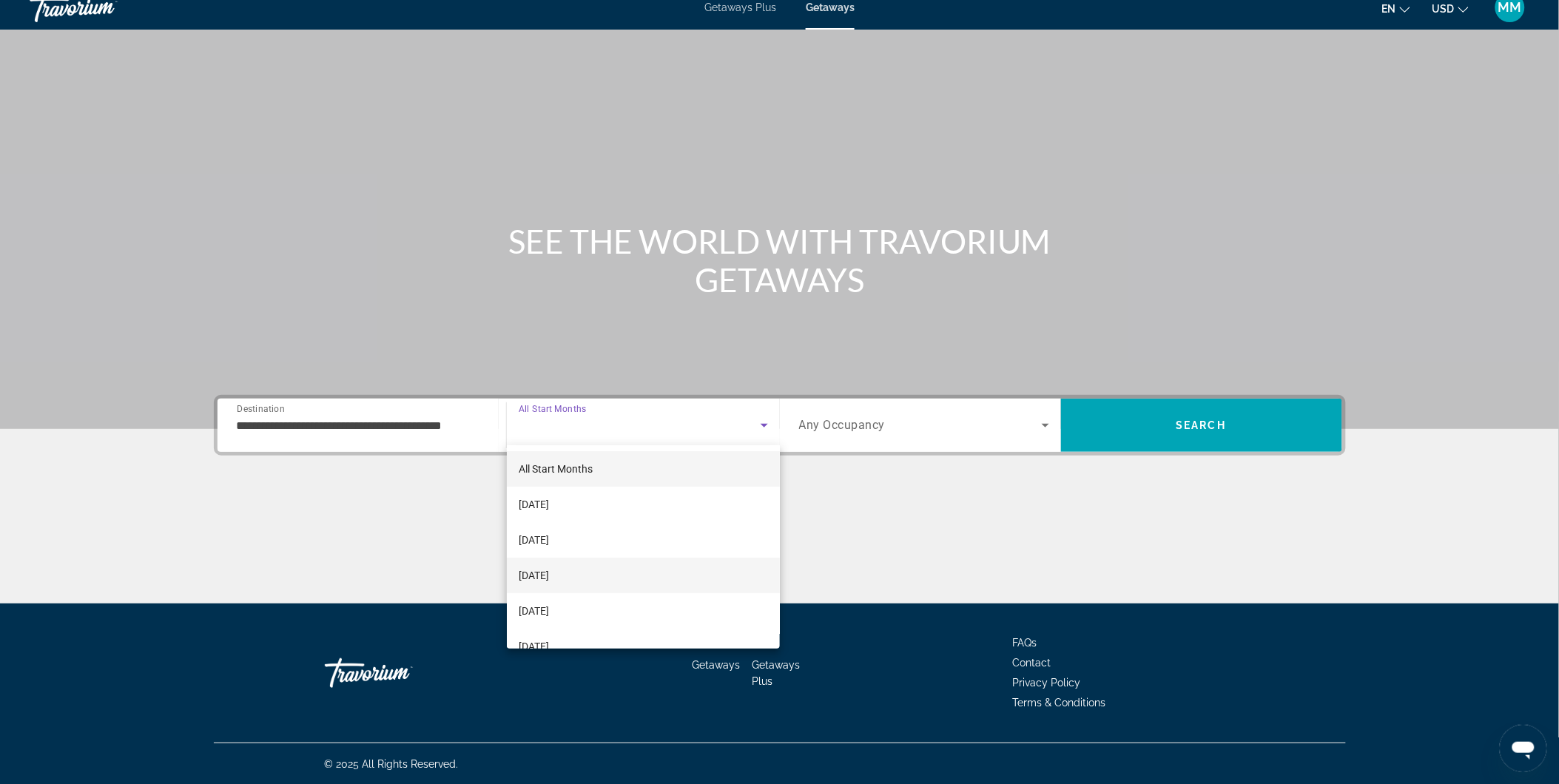
scroll to position [82, 0]
click at [549, 557] on span "[DATE]" at bounding box center [534, 564] width 30 height 17
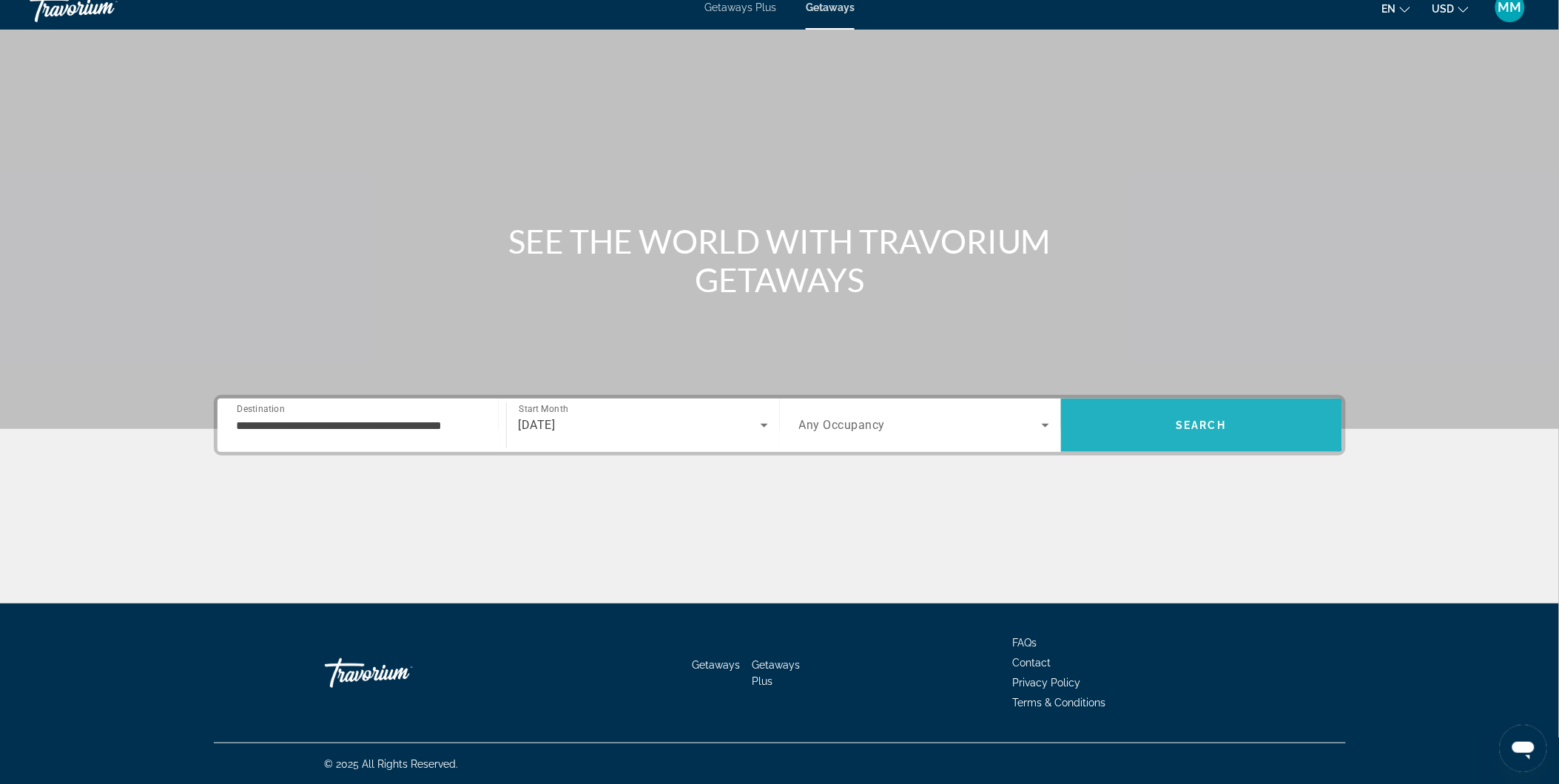
click at [1151, 425] on span "Search" at bounding box center [1201, 425] width 281 height 36
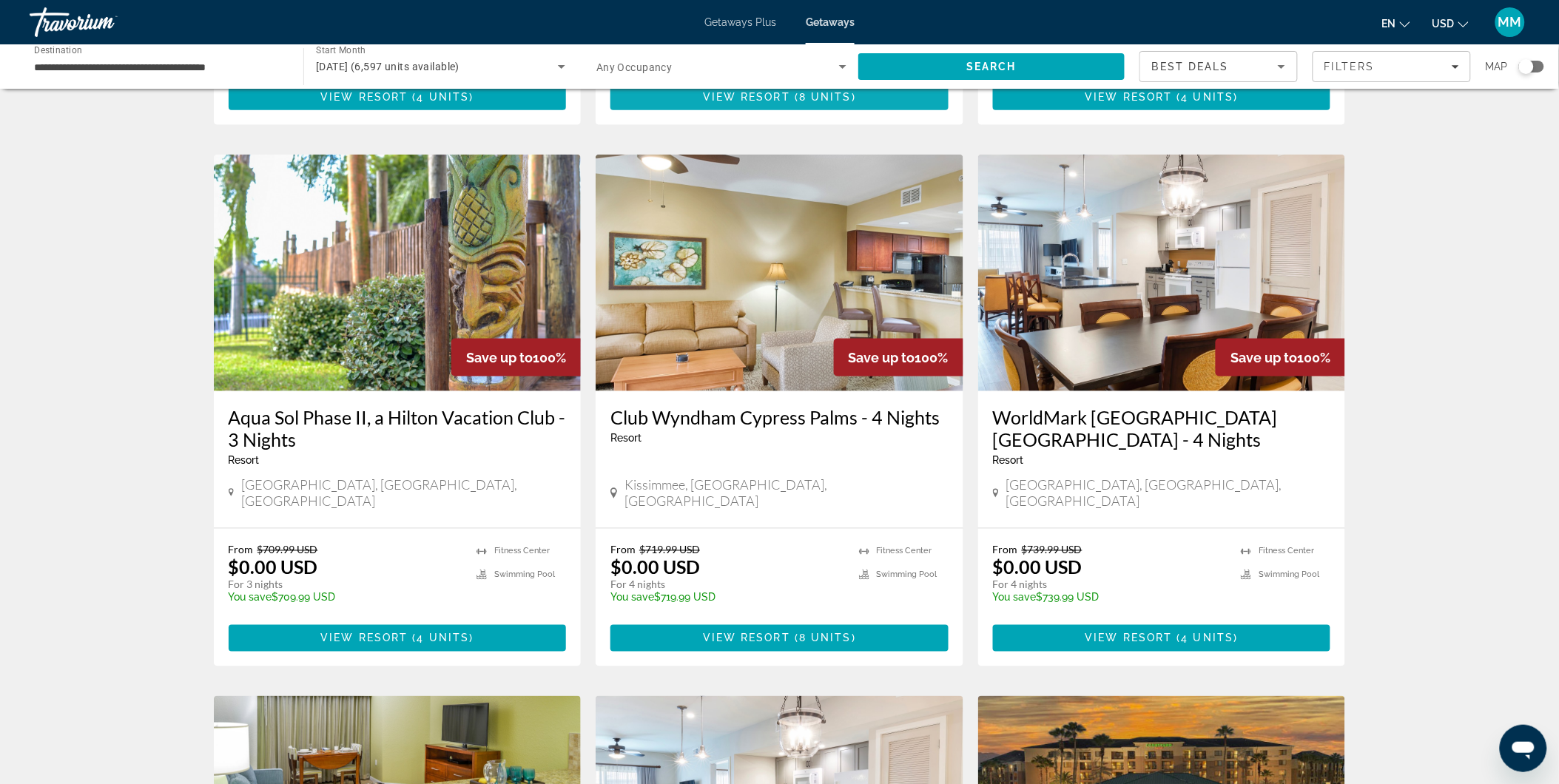
scroll to position [574, 0]
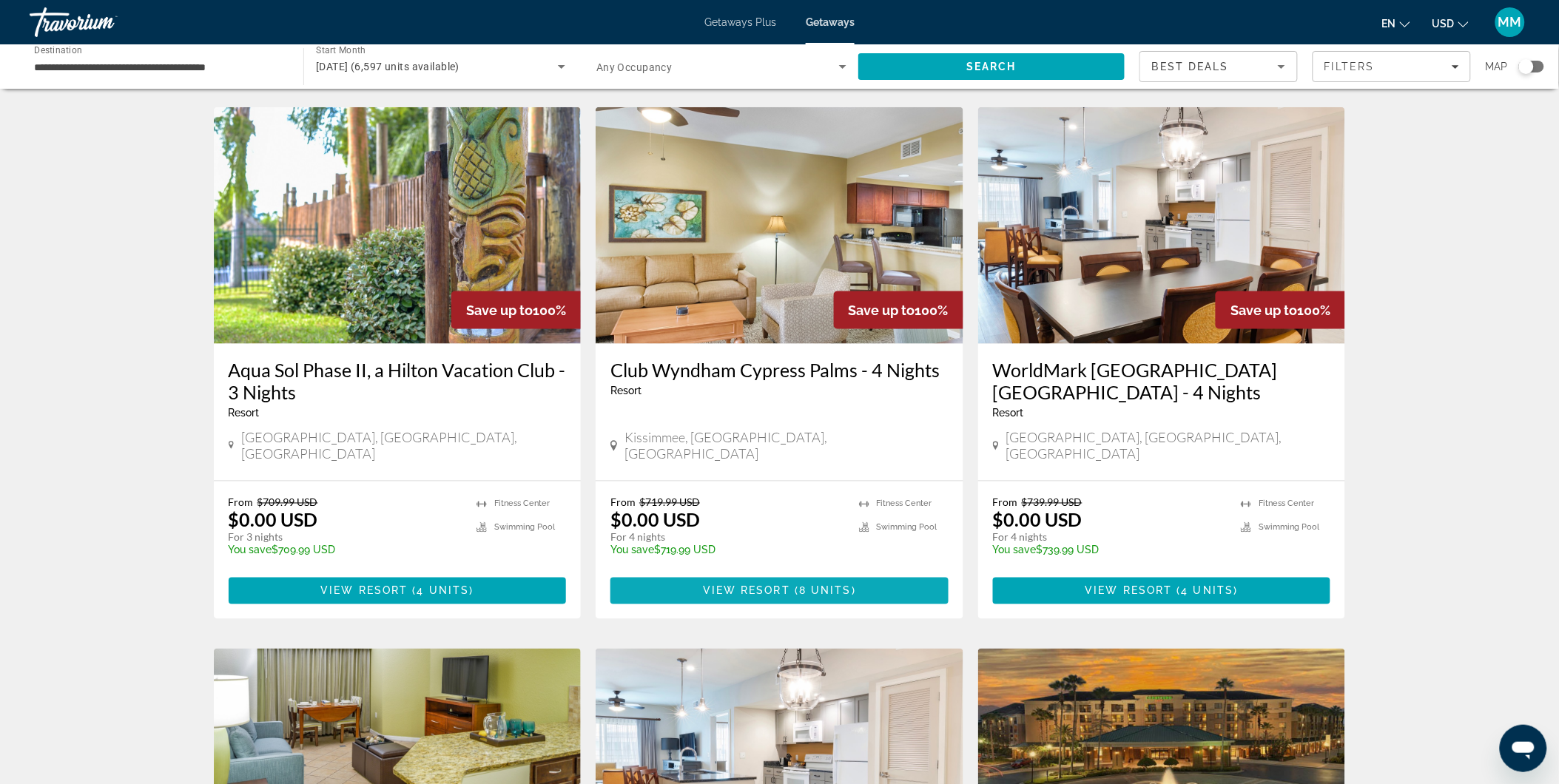
click at [690, 573] on span "Main content" at bounding box center [779, 591] width 338 height 36
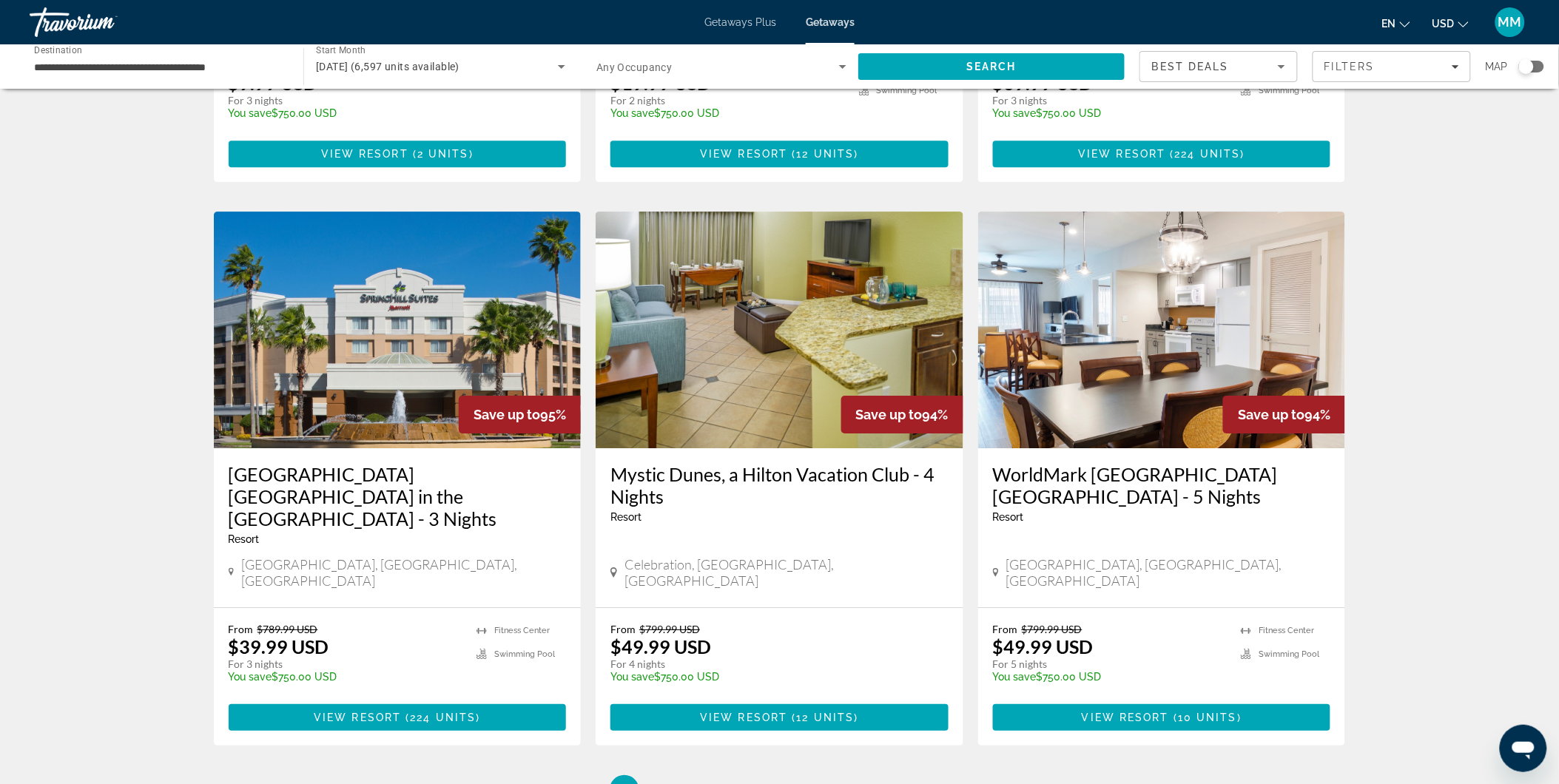
scroll to position [1561, 0]
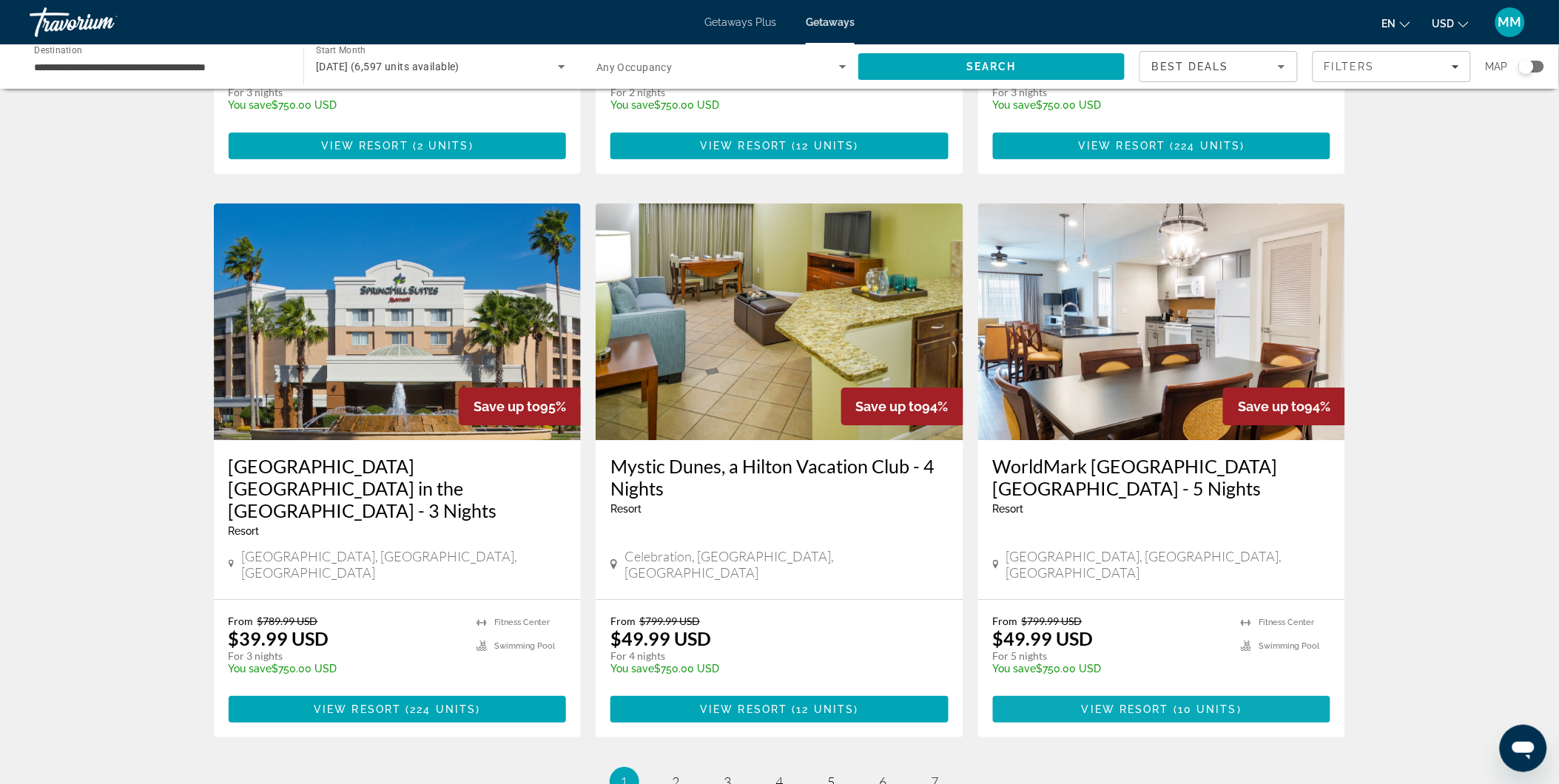
click at [1181, 703] on span "10 units" at bounding box center [1207, 709] width 59 height 12
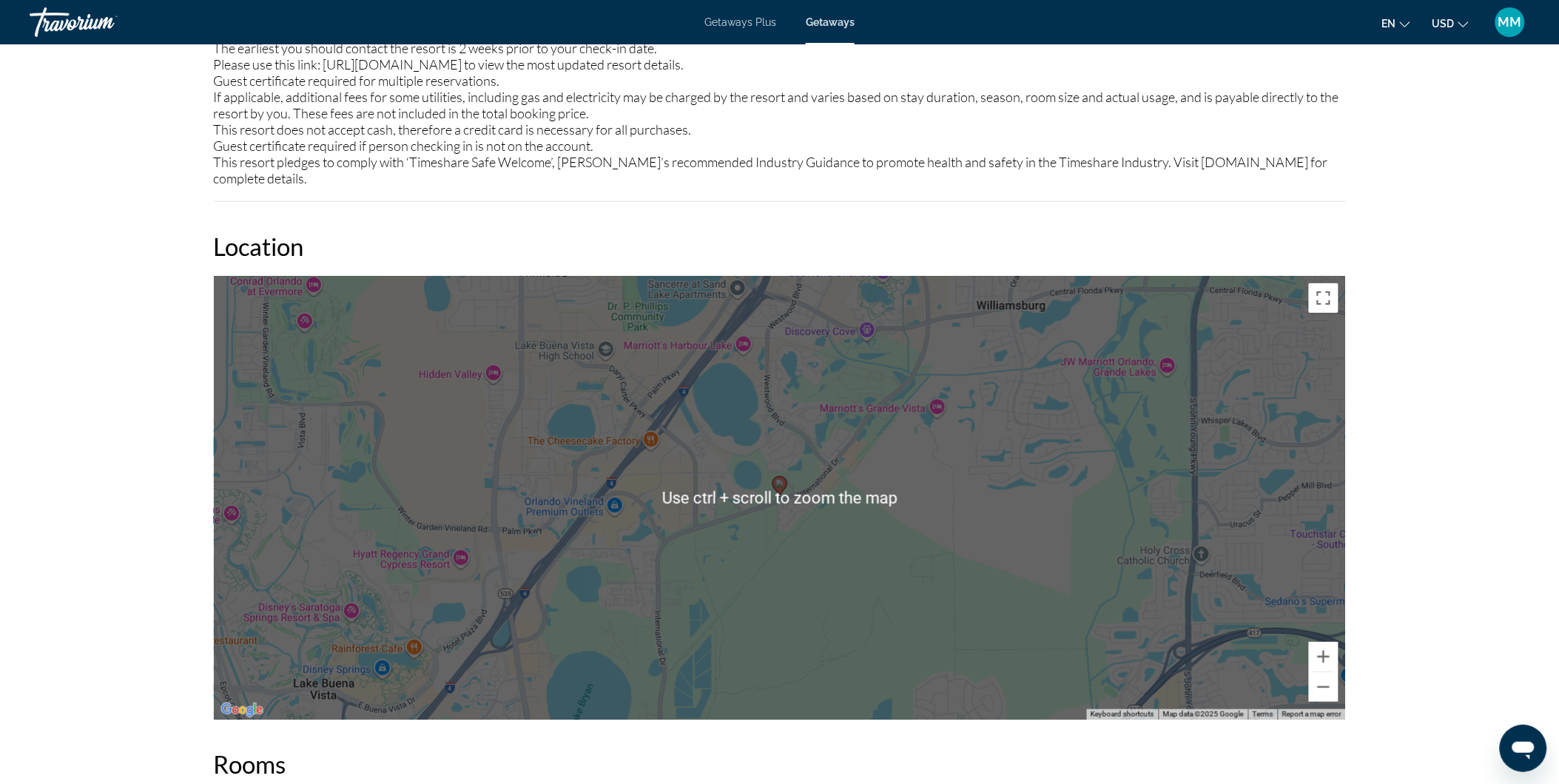
scroll to position [1921, 0]
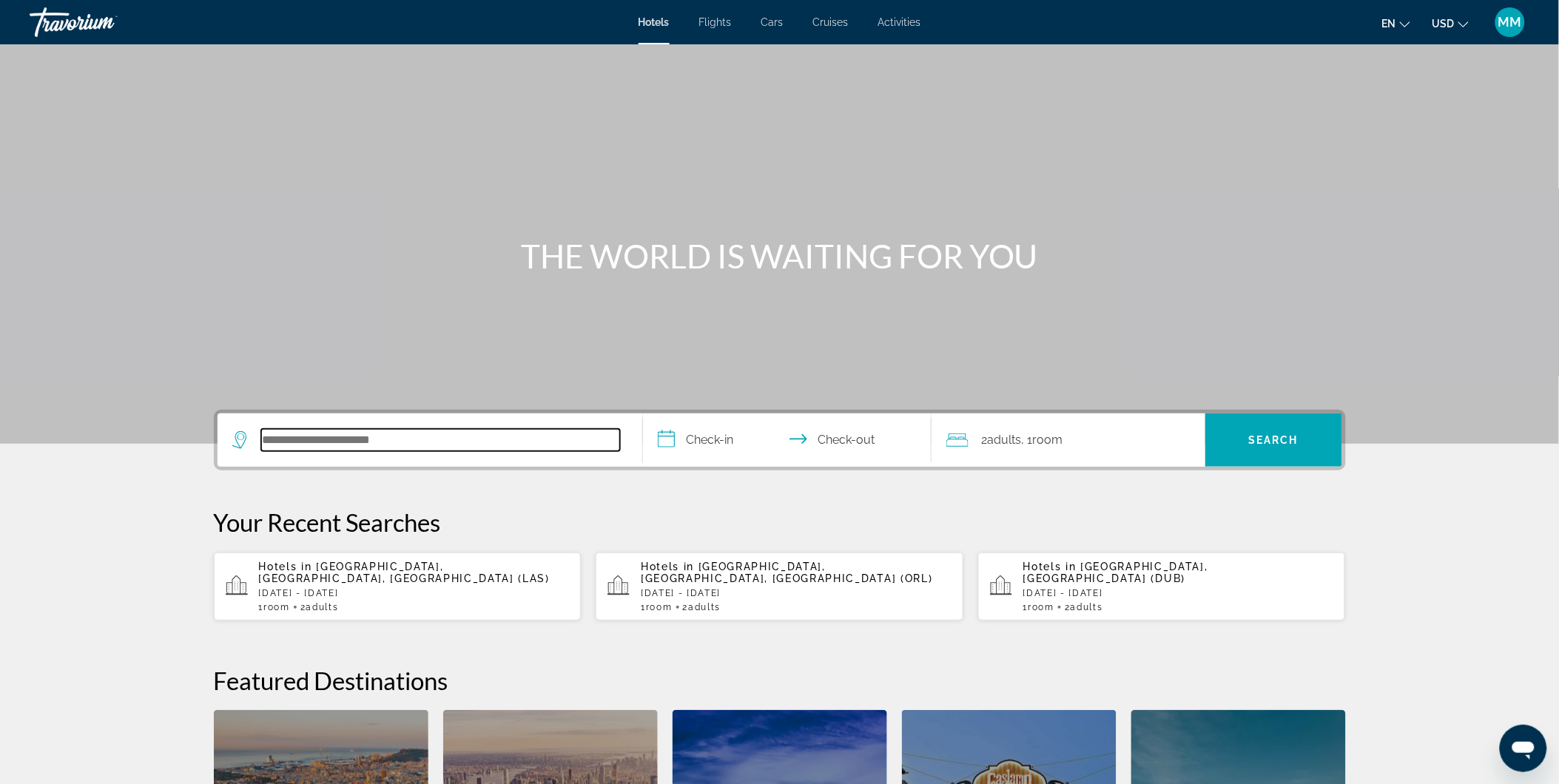
click at [496, 435] on input "Search hotel destination" at bounding box center [440, 440] width 359 height 23
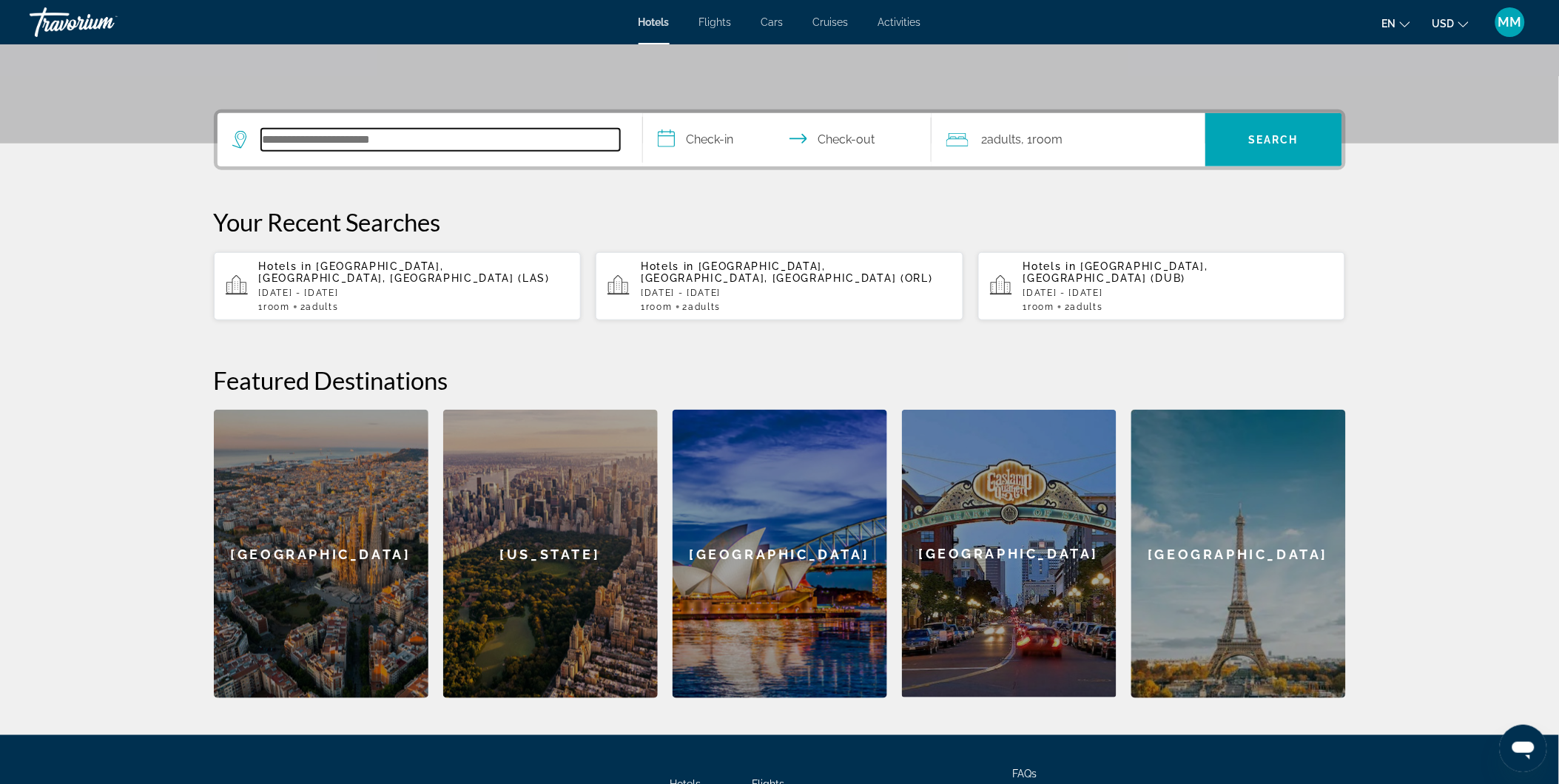
scroll to position [361, 0]
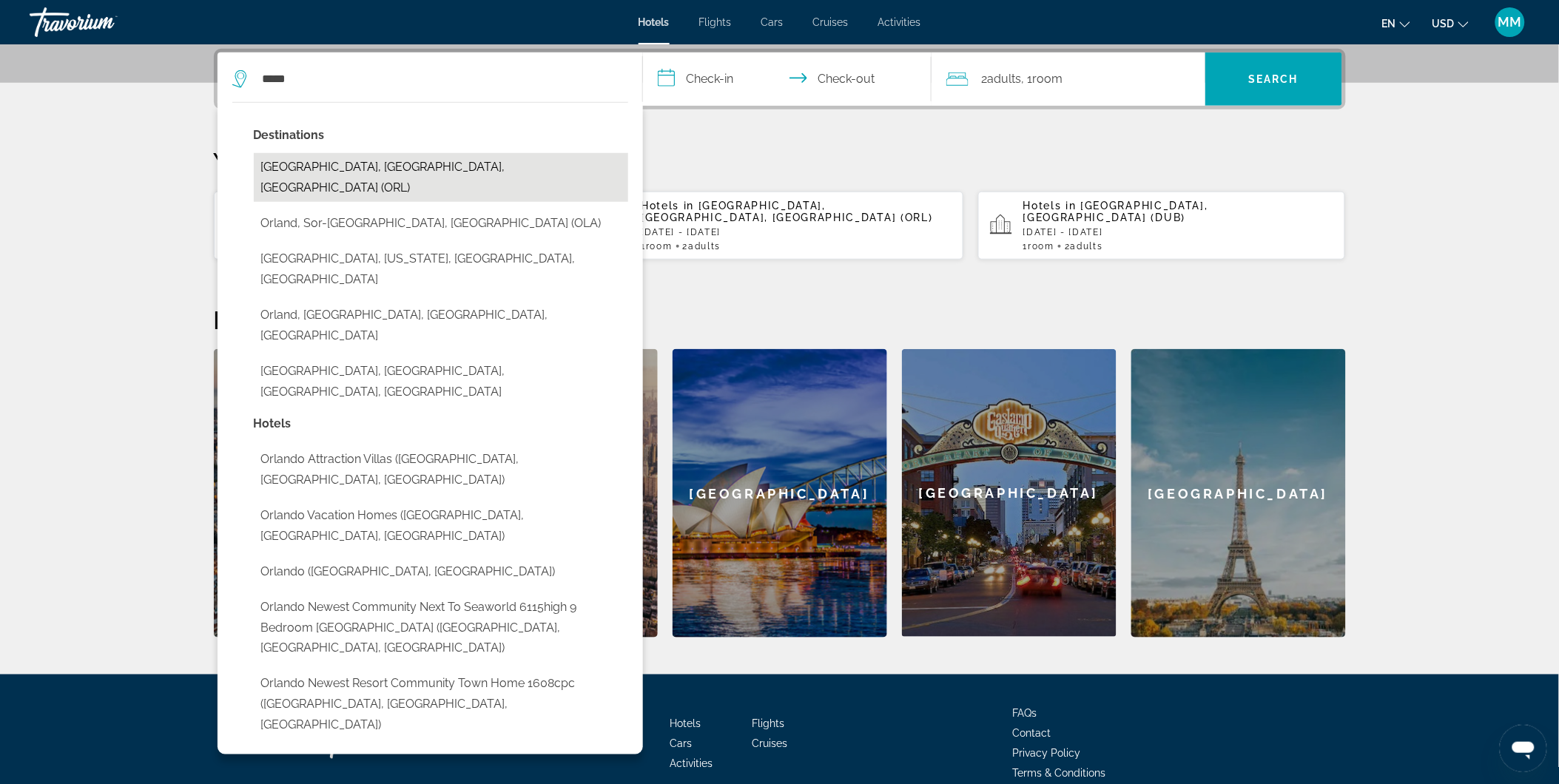
click at [320, 164] on button "Orlando, FL, United States (ORL)" at bounding box center [441, 178] width 374 height 49
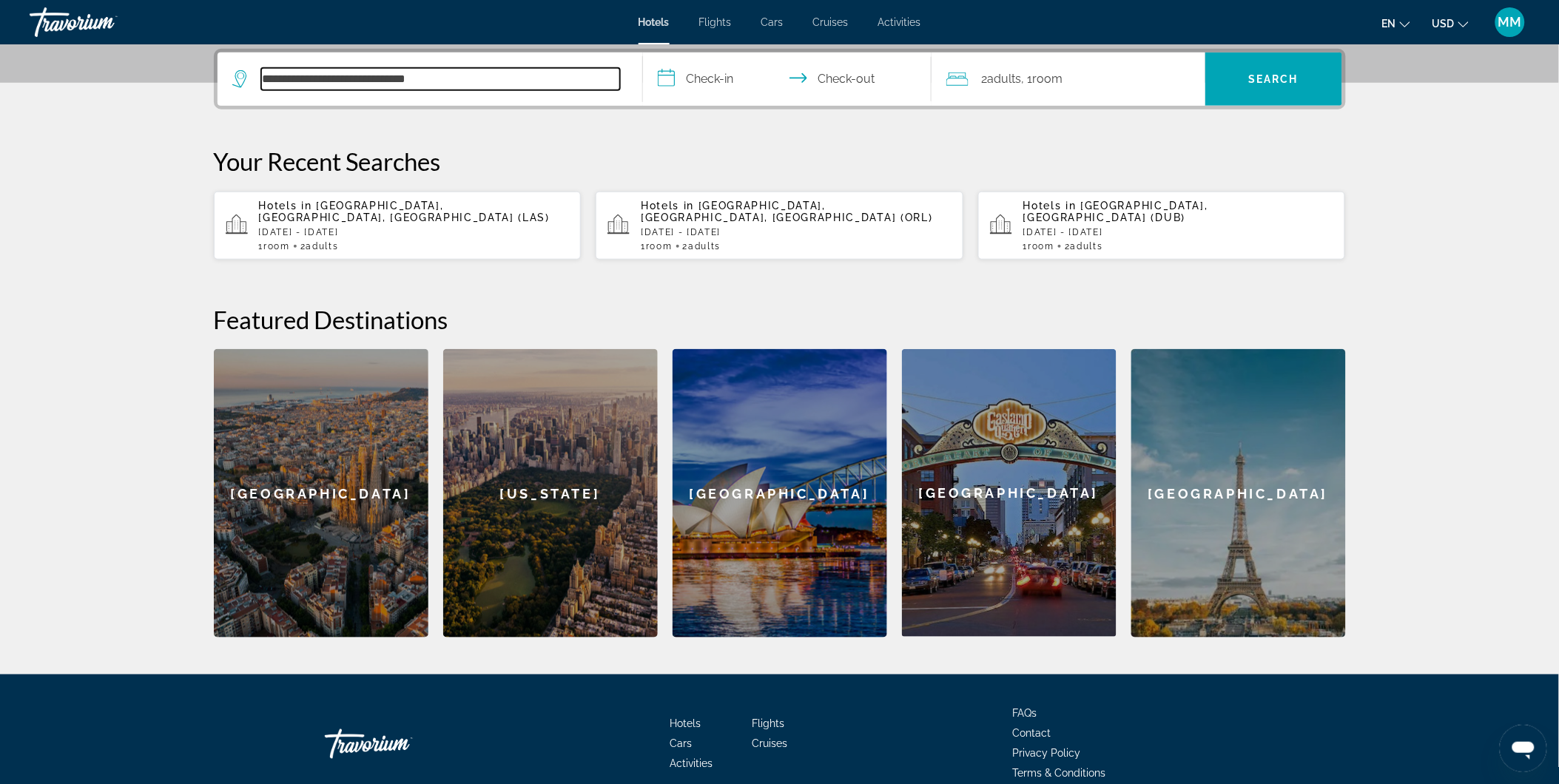
drag, startPoint x: 526, startPoint y: 82, endPoint x: 231, endPoint y: 62, distance: 295.7
click at [231, 62] on app-destination-search "**********" at bounding box center [430, 78] width 426 height 53
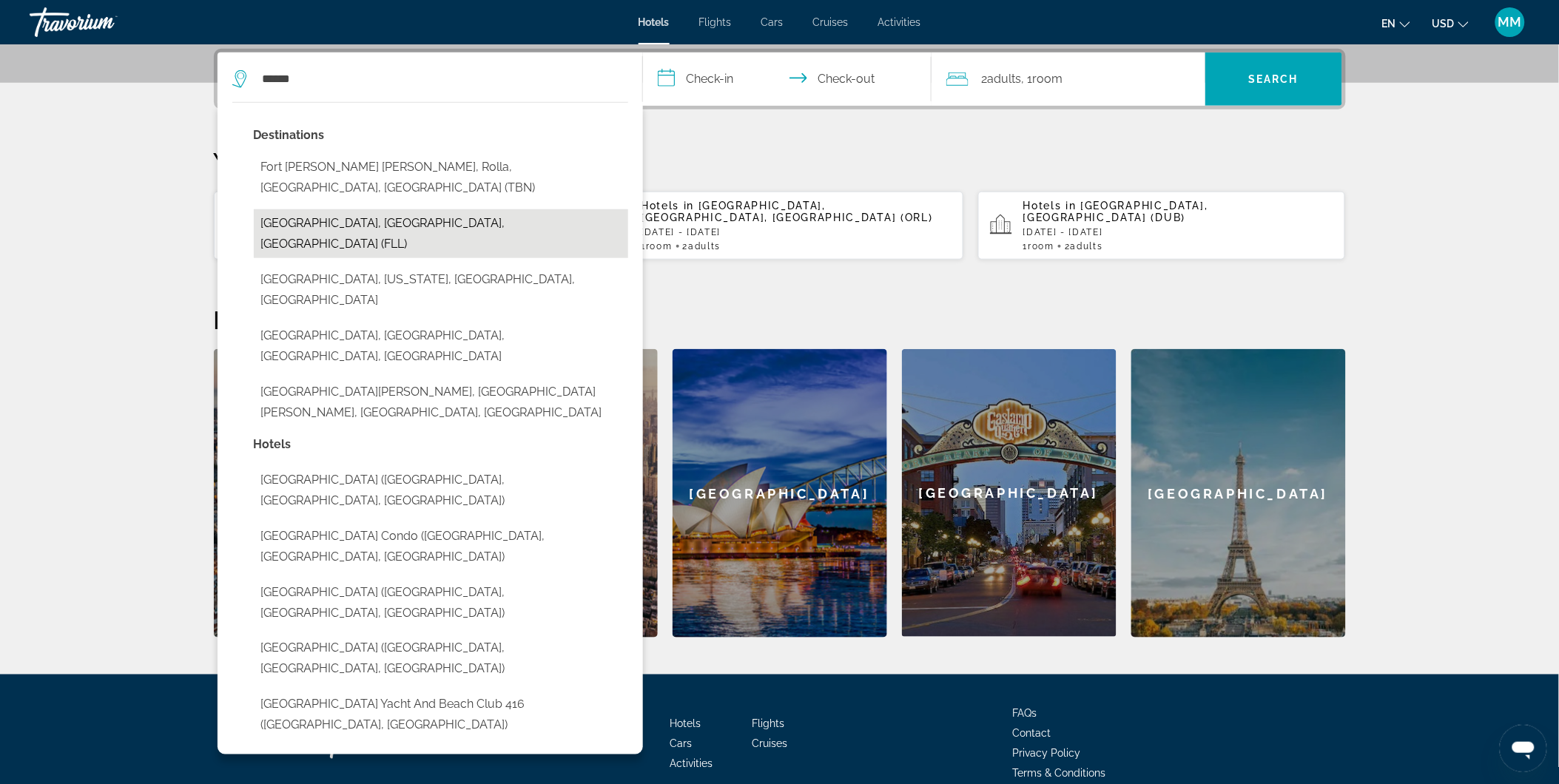
click at [385, 210] on button "Fort Lauderdale, FL, United States (FLL)" at bounding box center [441, 234] width 374 height 49
type input "**********"
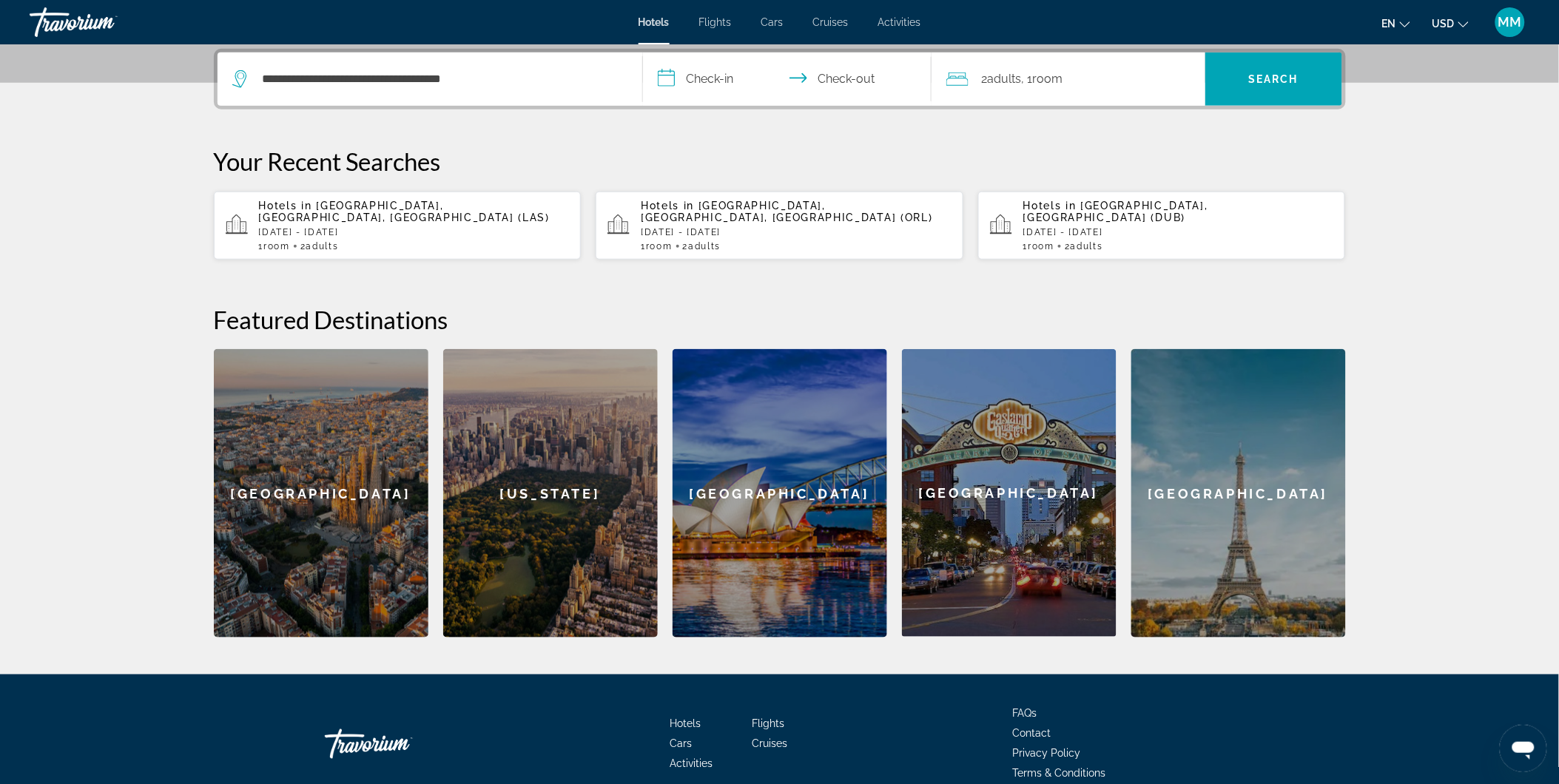
click at [694, 75] on input "**********" at bounding box center [790, 81] width 294 height 57
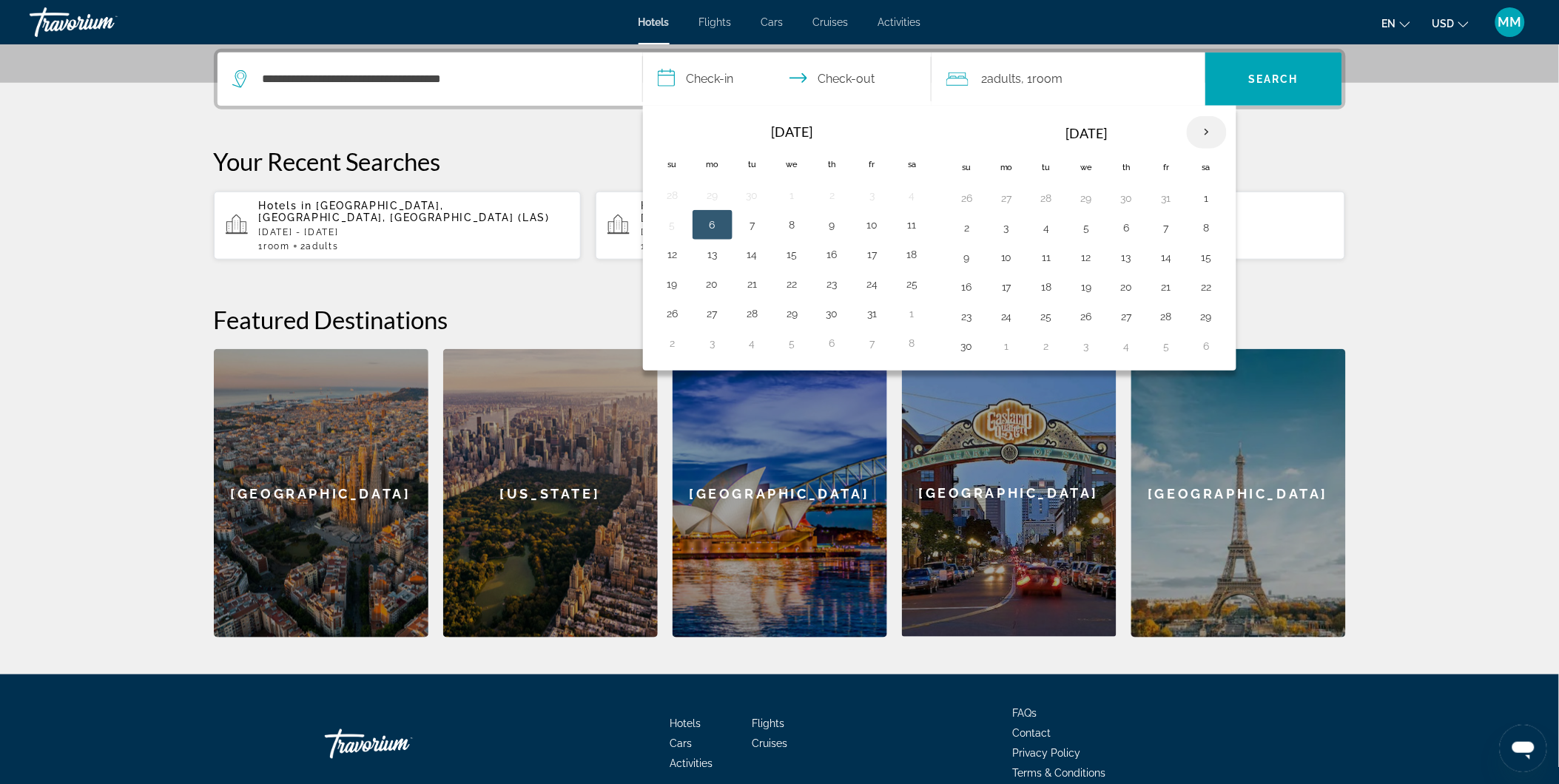
click at [1209, 136] on th "Next month" at bounding box center [1206, 131] width 40 height 32
click at [672, 346] on button "30" at bounding box center [672, 346] width 24 height 21
click at [1011, 195] on button "1" at bounding box center [1006, 198] width 24 height 21
type input "**********"
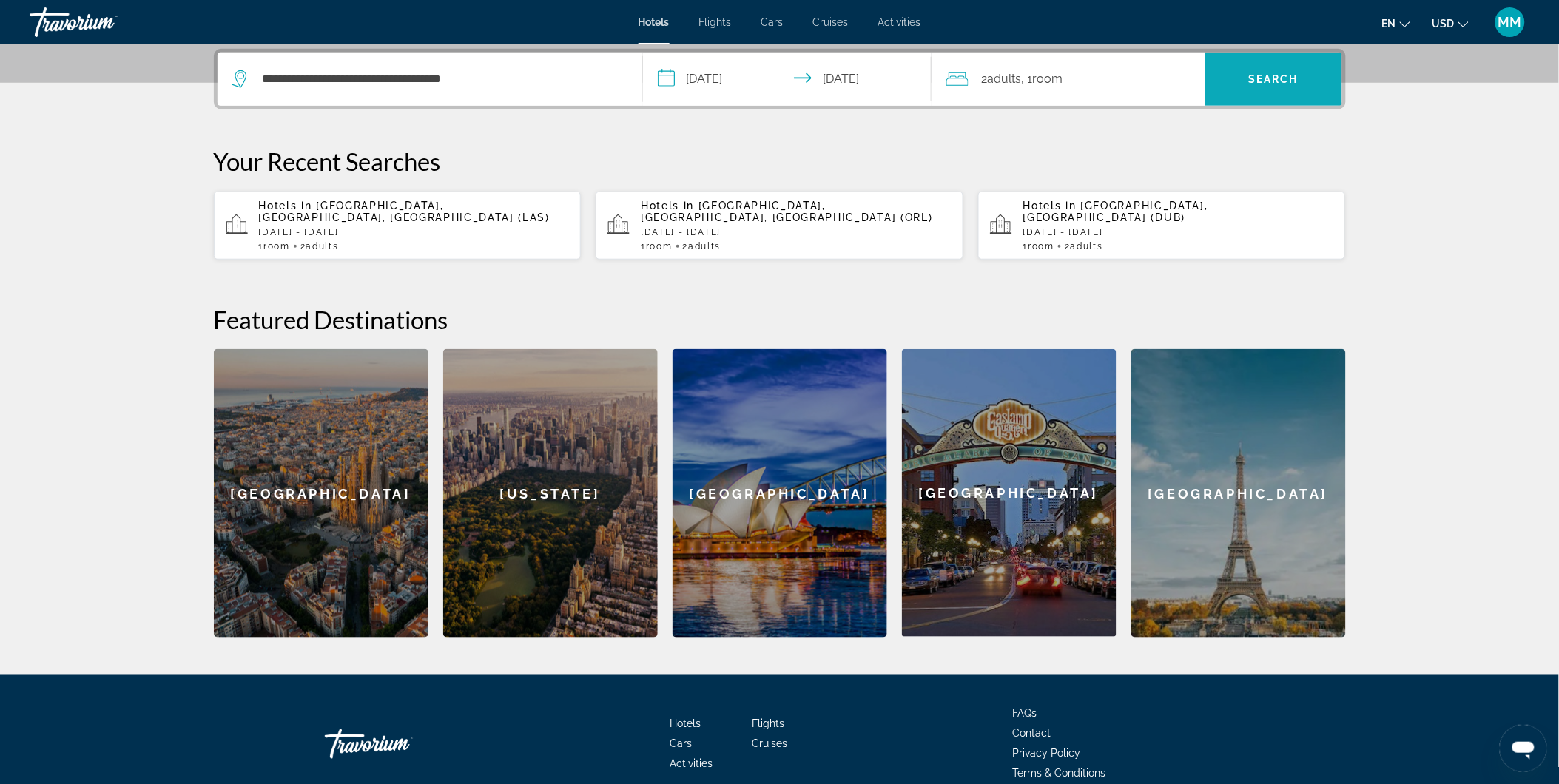
click at [1255, 83] on span "Search" at bounding box center [1273, 79] width 50 height 12
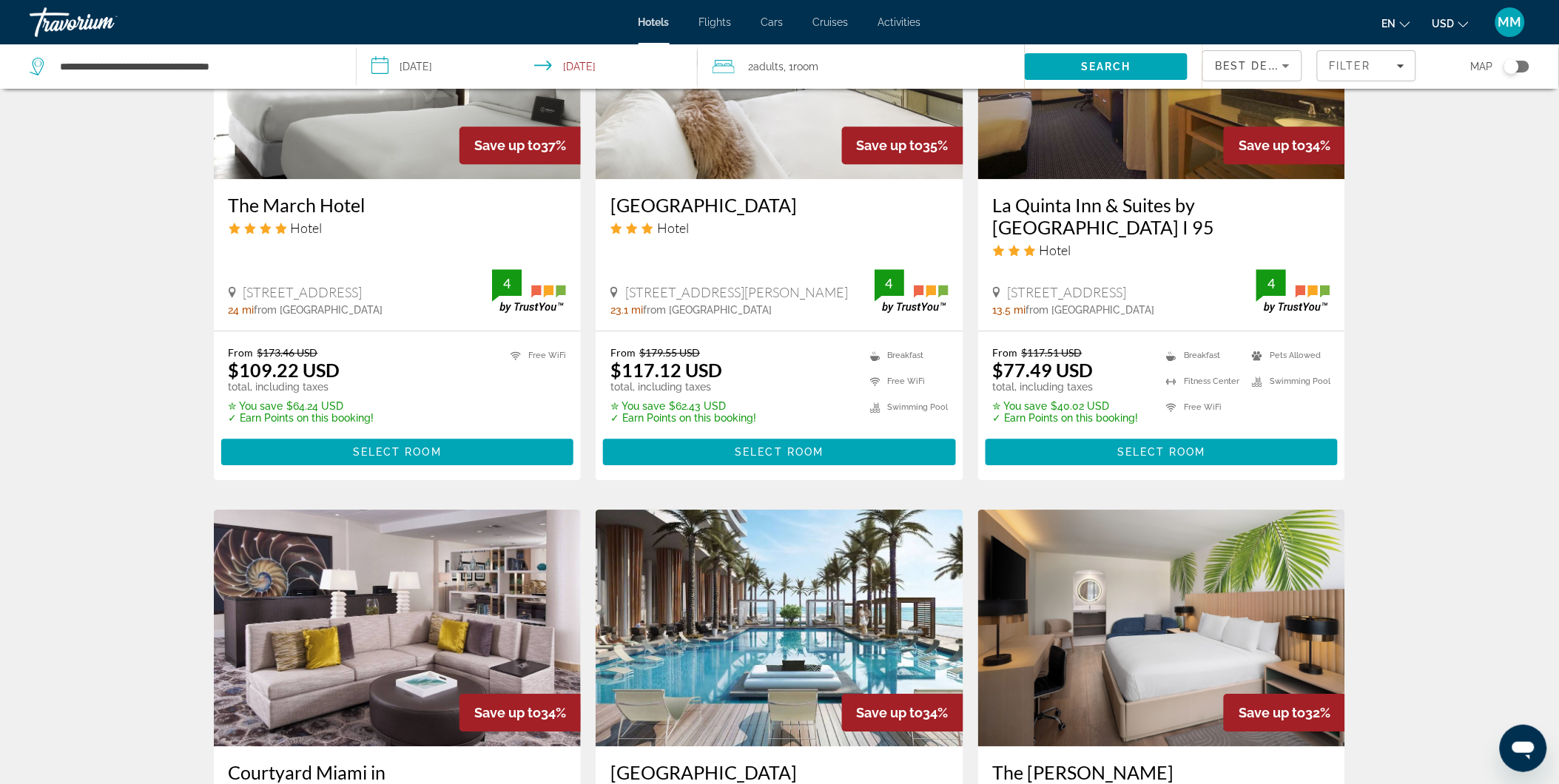
scroll to position [1232, 0]
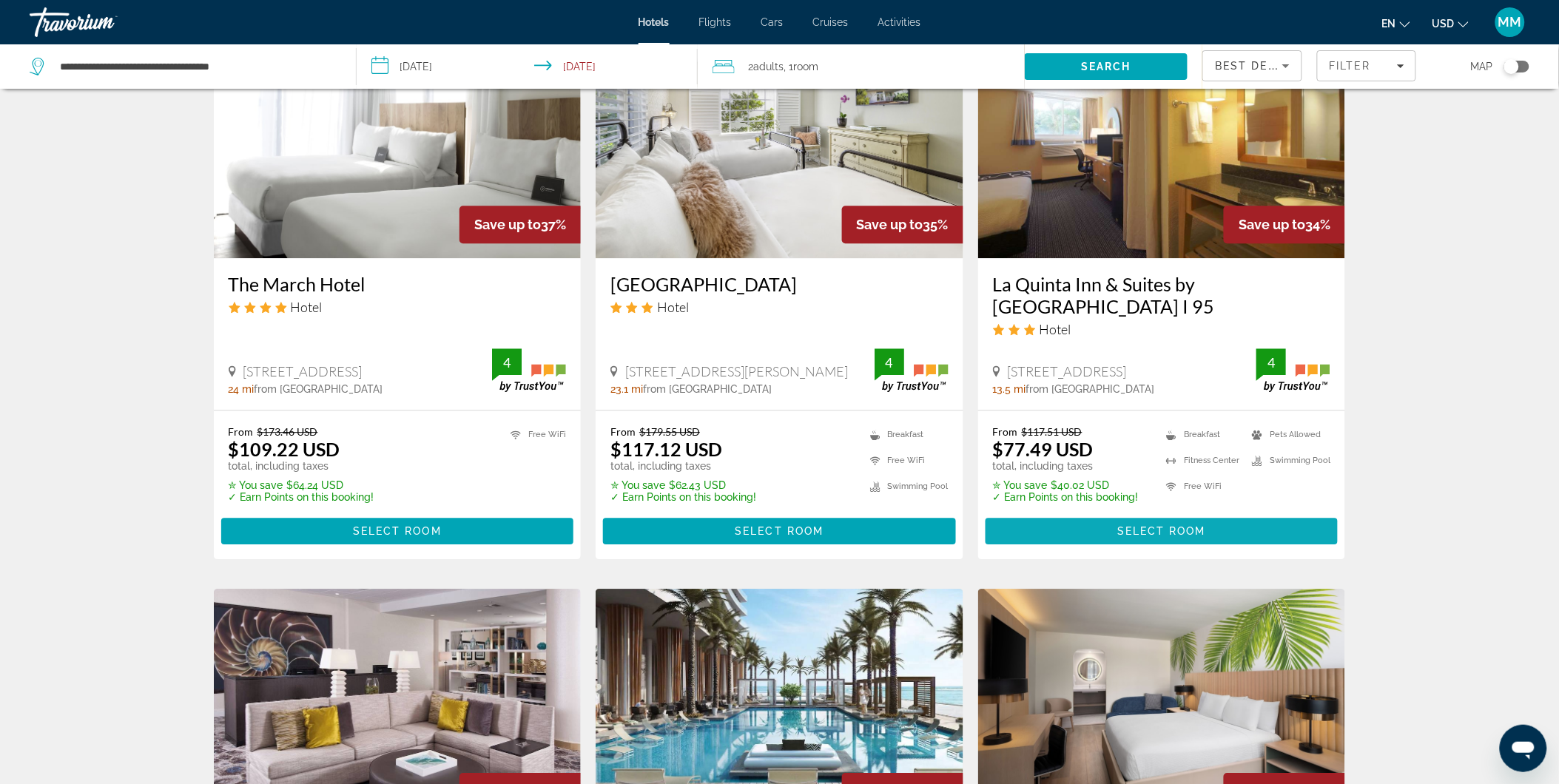
click at [1247, 526] on span "Main content" at bounding box center [1161, 531] width 353 height 36
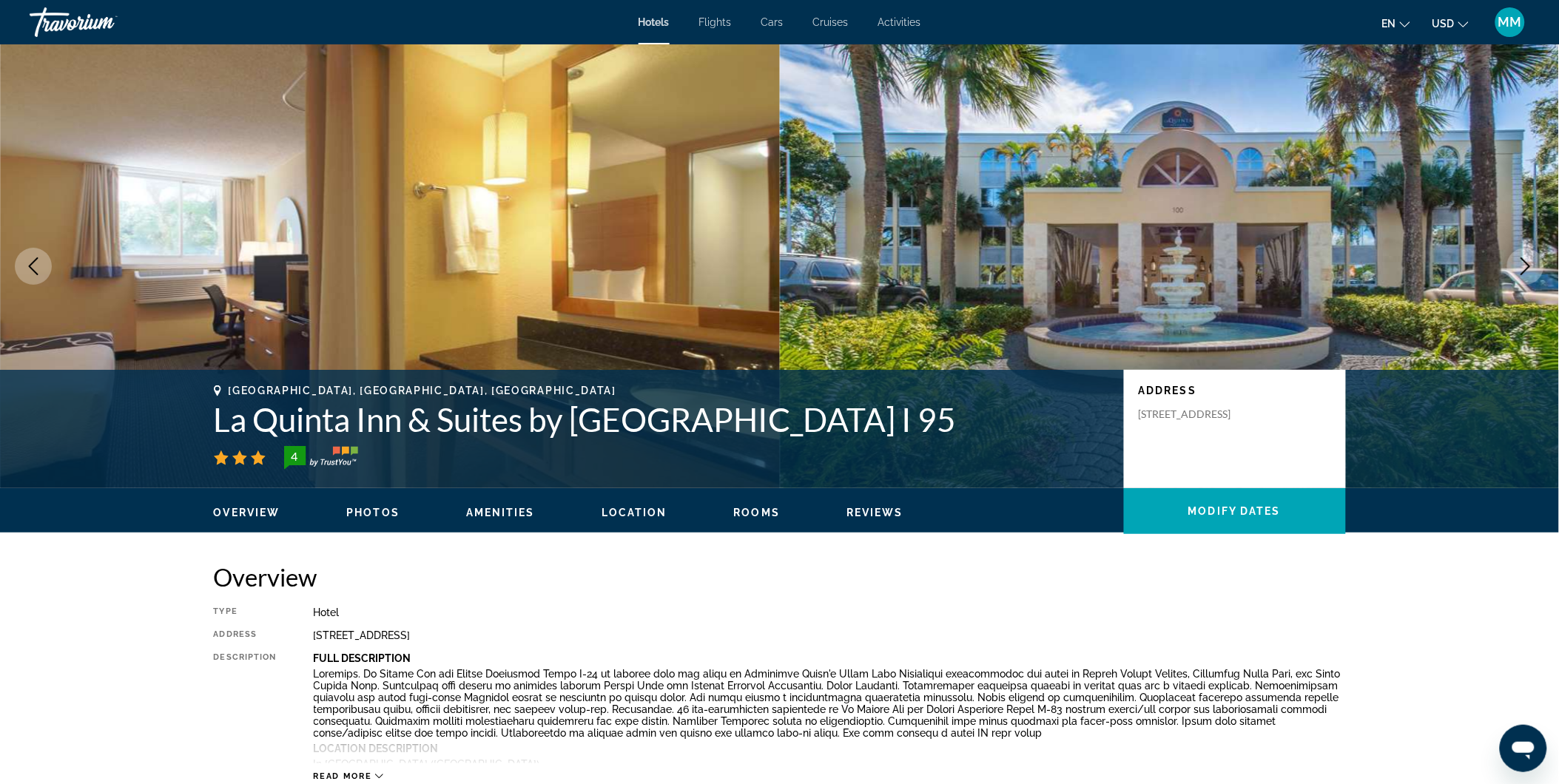
click at [1522, 269] on icon "Next image" at bounding box center [1526, 266] width 17 height 17
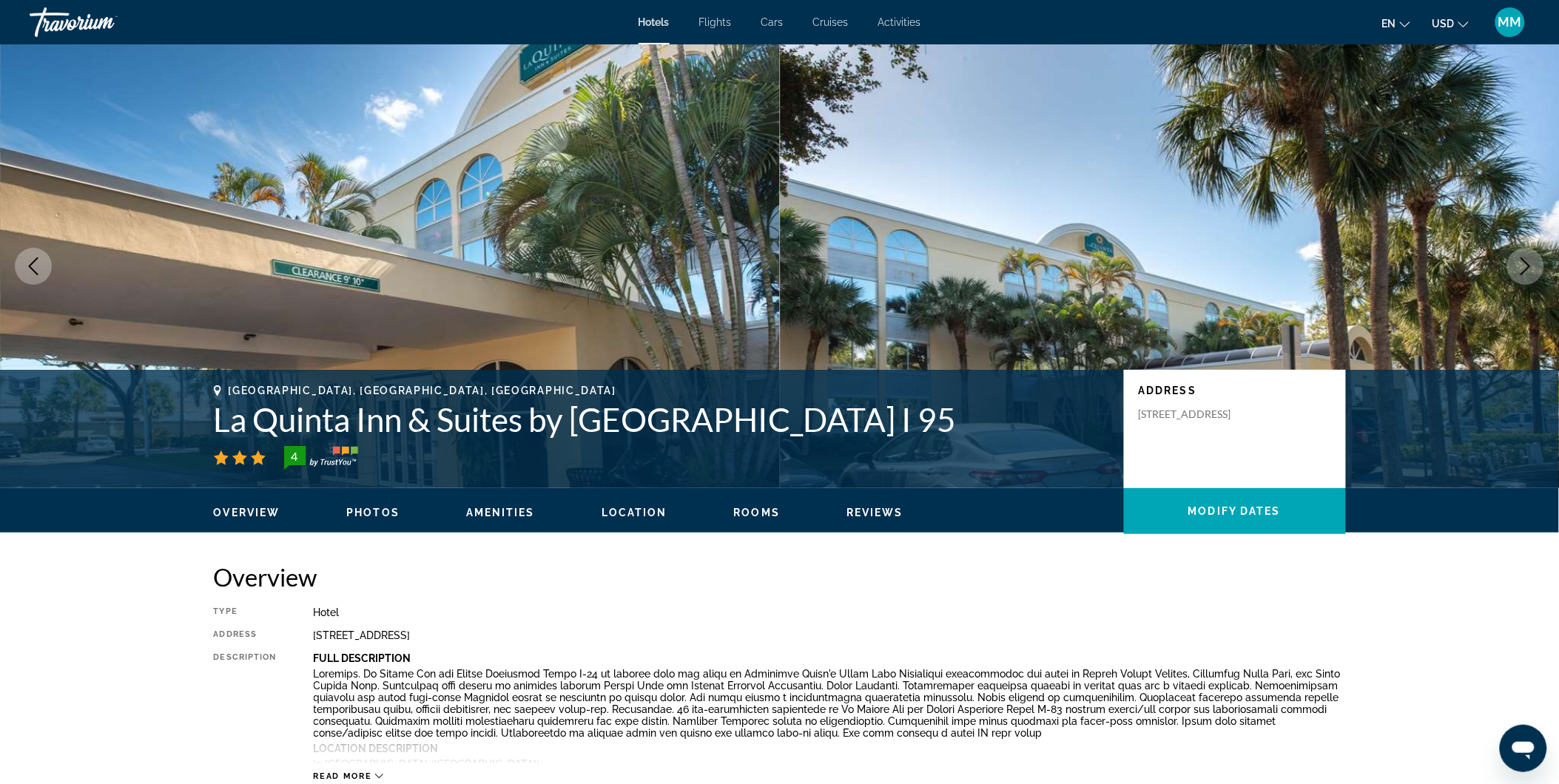
click at [1522, 269] on icon "Next image" at bounding box center [1526, 266] width 17 height 17
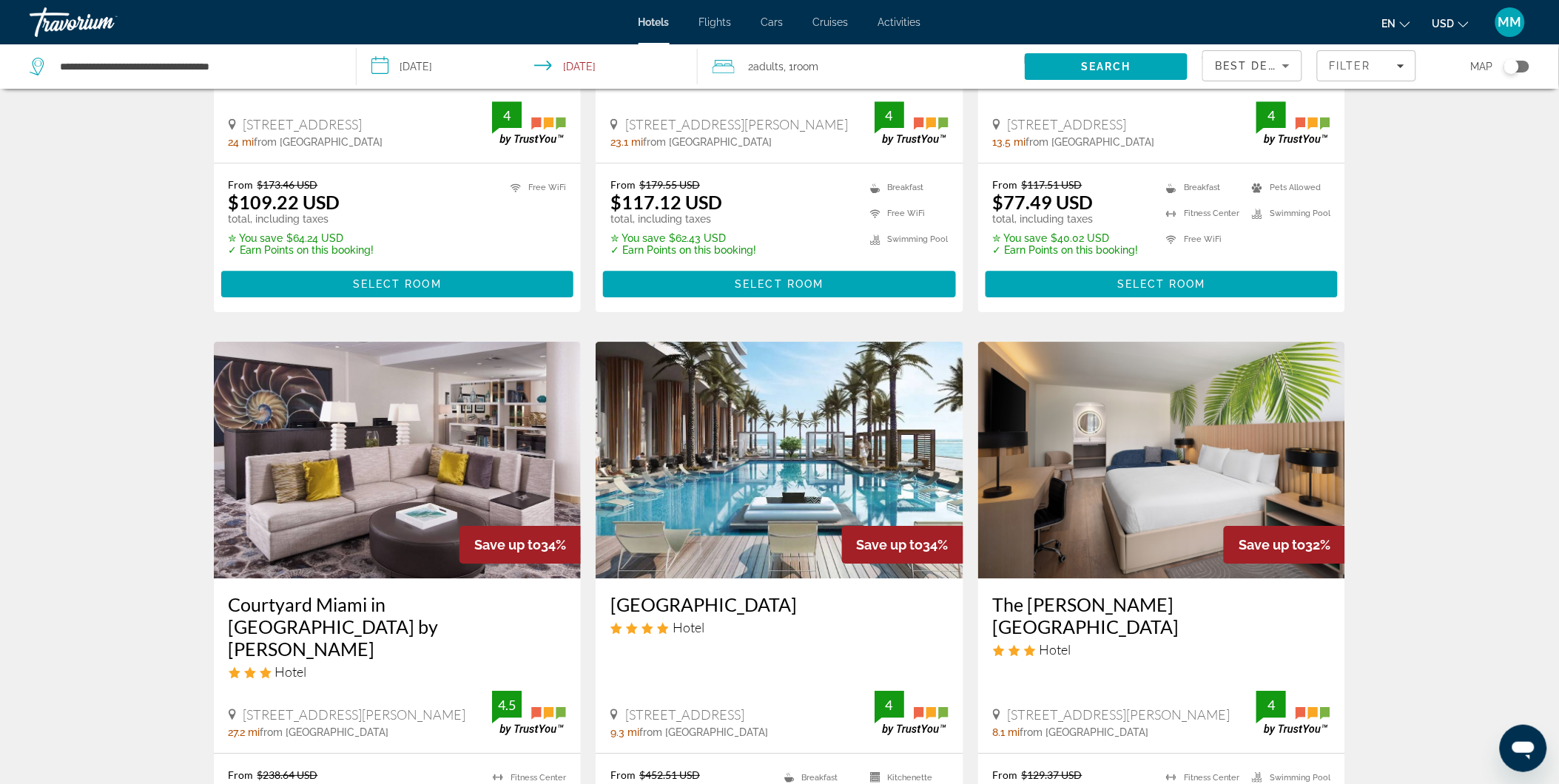
scroll to position [1725, 0]
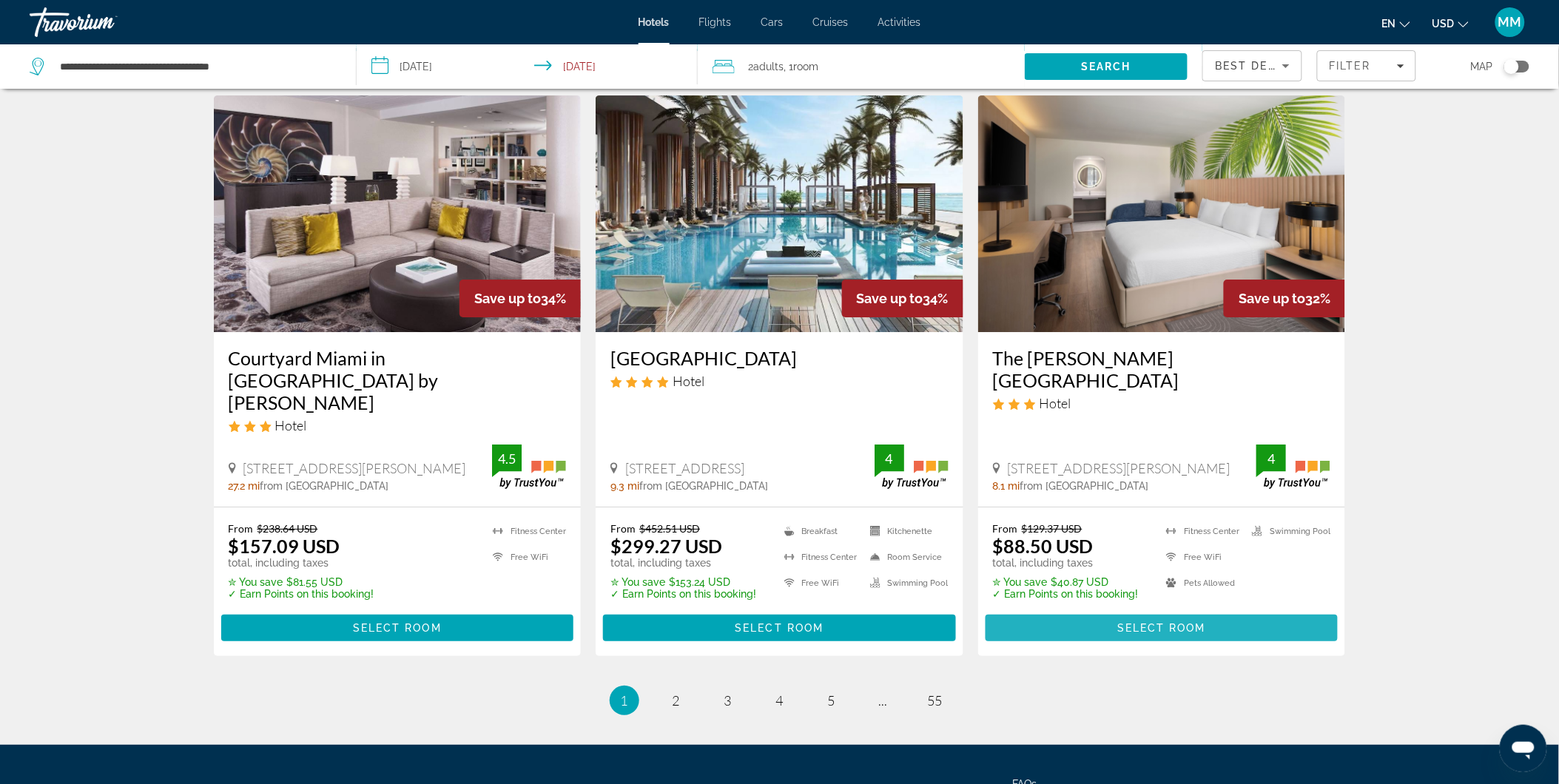
click at [1248, 610] on span "Main content" at bounding box center [1161, 627] width 353 height 36
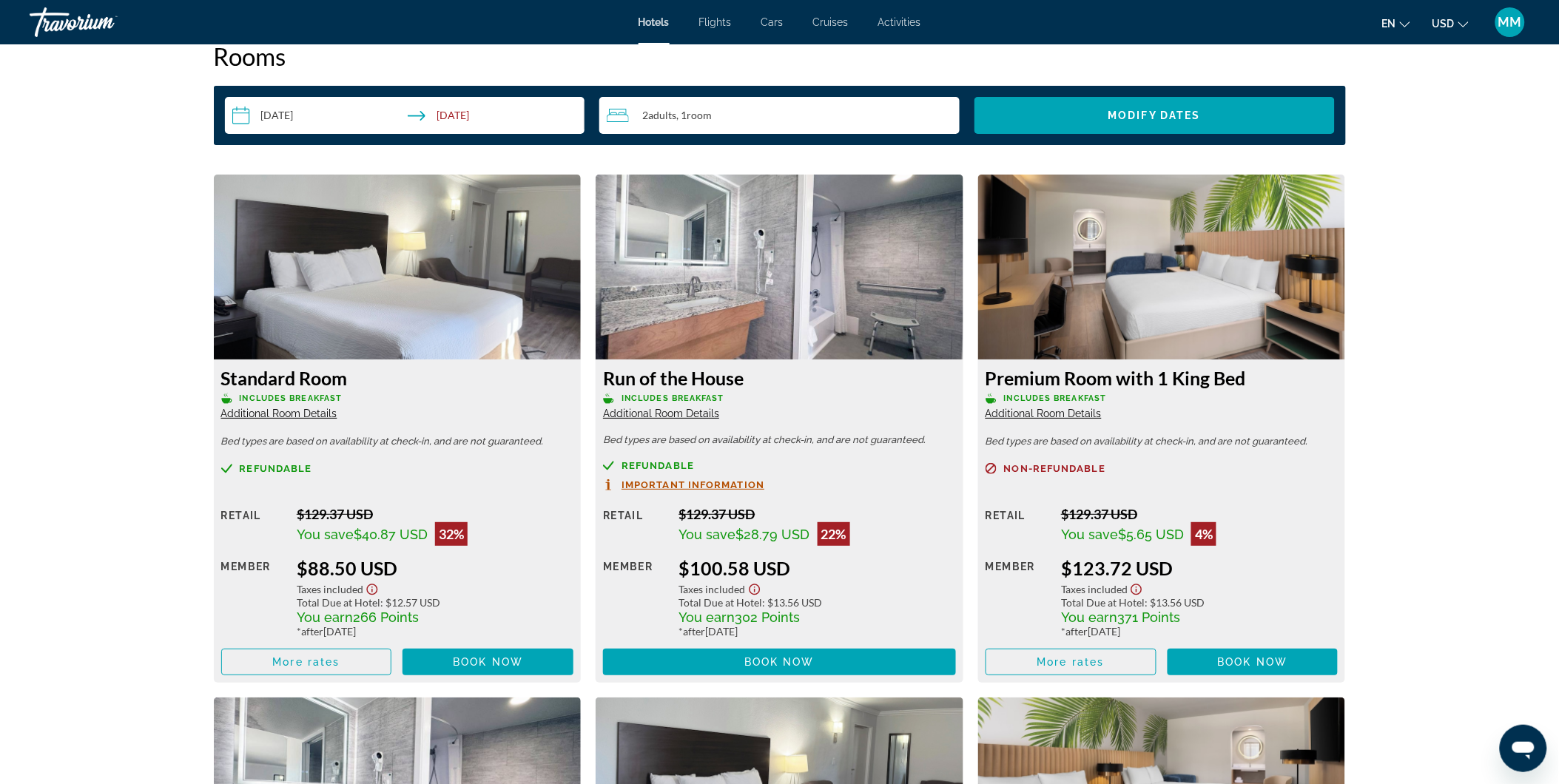
scroll to position [1972, 0]
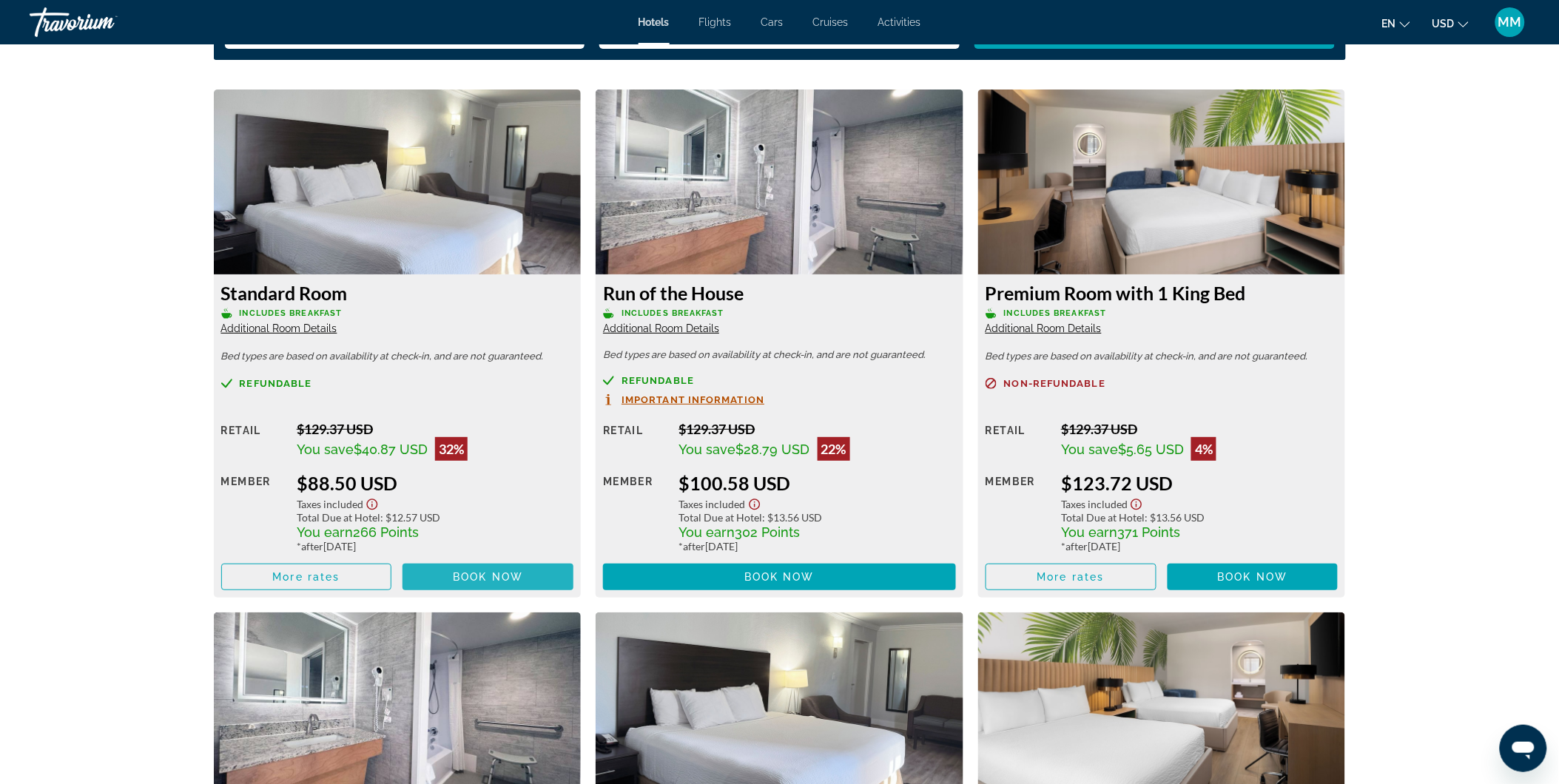
click at [496, 568] on span "Main content" at bounding box center [487, 577] width 171 height 36
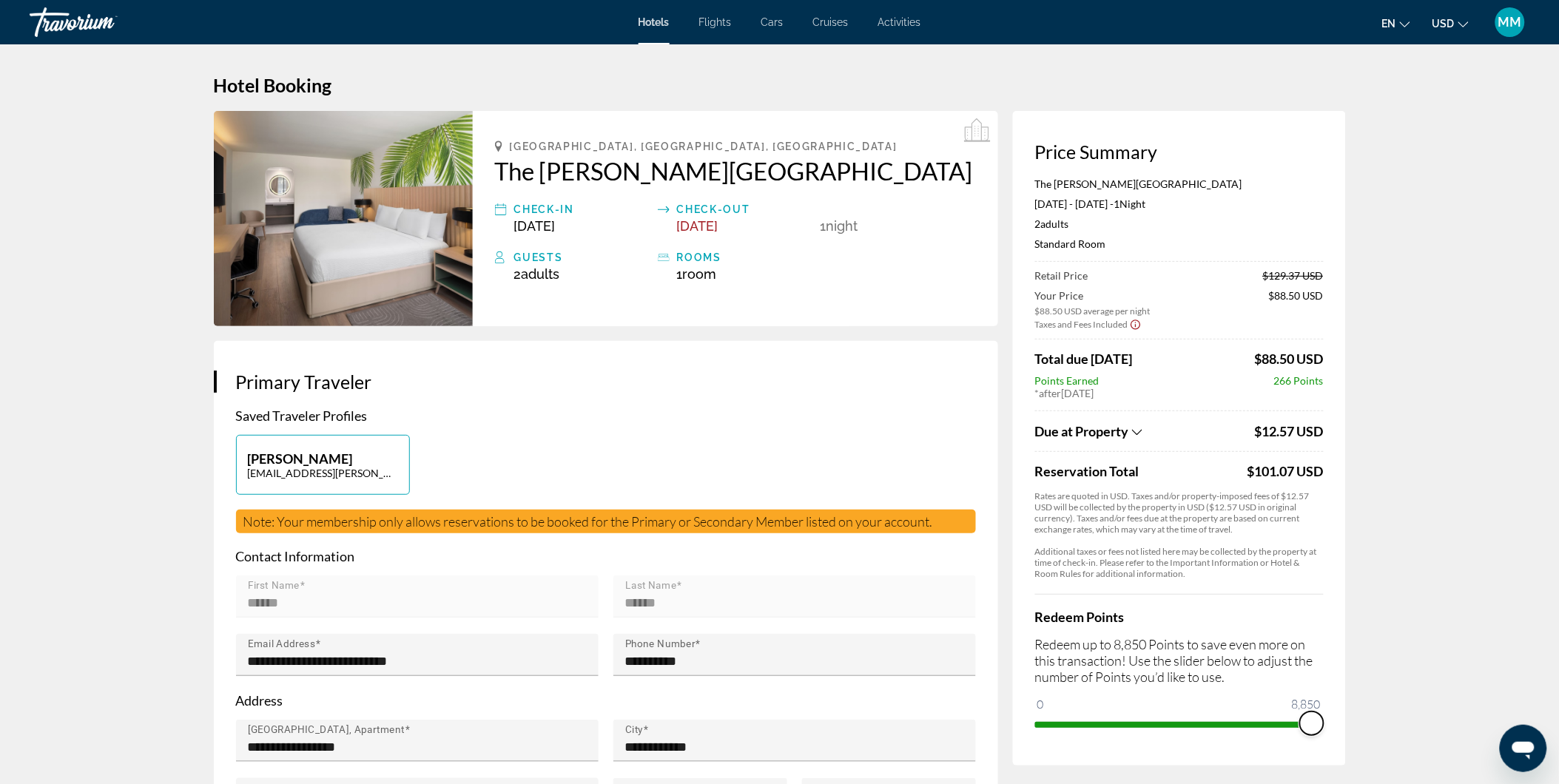
drag, startPoint x: 1048, startPoint y: 720, endPoint x: 1397, endPoint y: 726, distance: 349.1
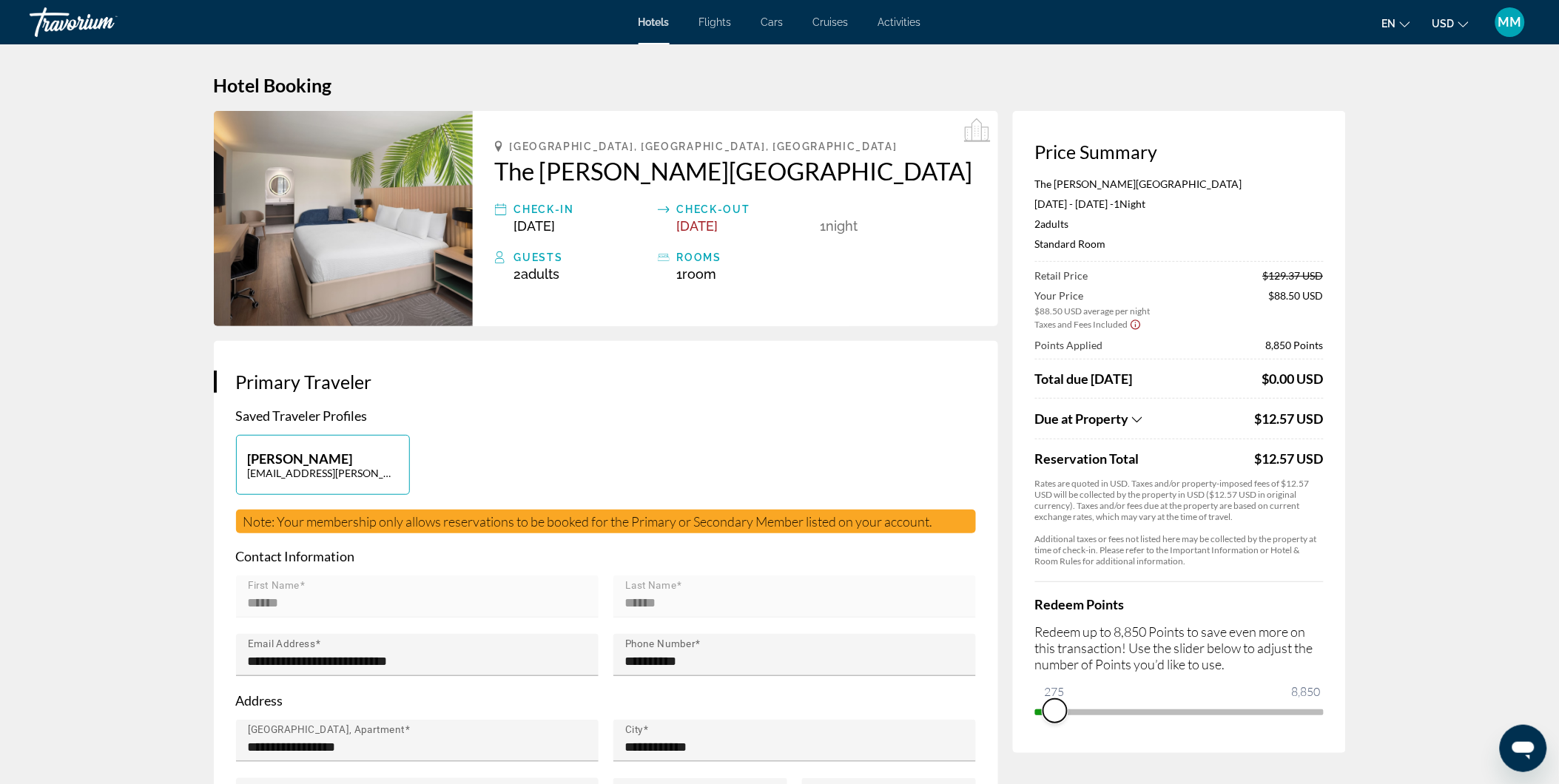
drag, startPoint x: 1314, startPoint y: 707, endPoint x: 981, endPoint y: 676, distance: 334.4
click at [981, 676] on div "Price Summary The Harrison Hotel Downtown Hollywood Nov 30, 2025 - Dec 1, 2025 …" at bounding box center [780, 774] width 1132 height 1324
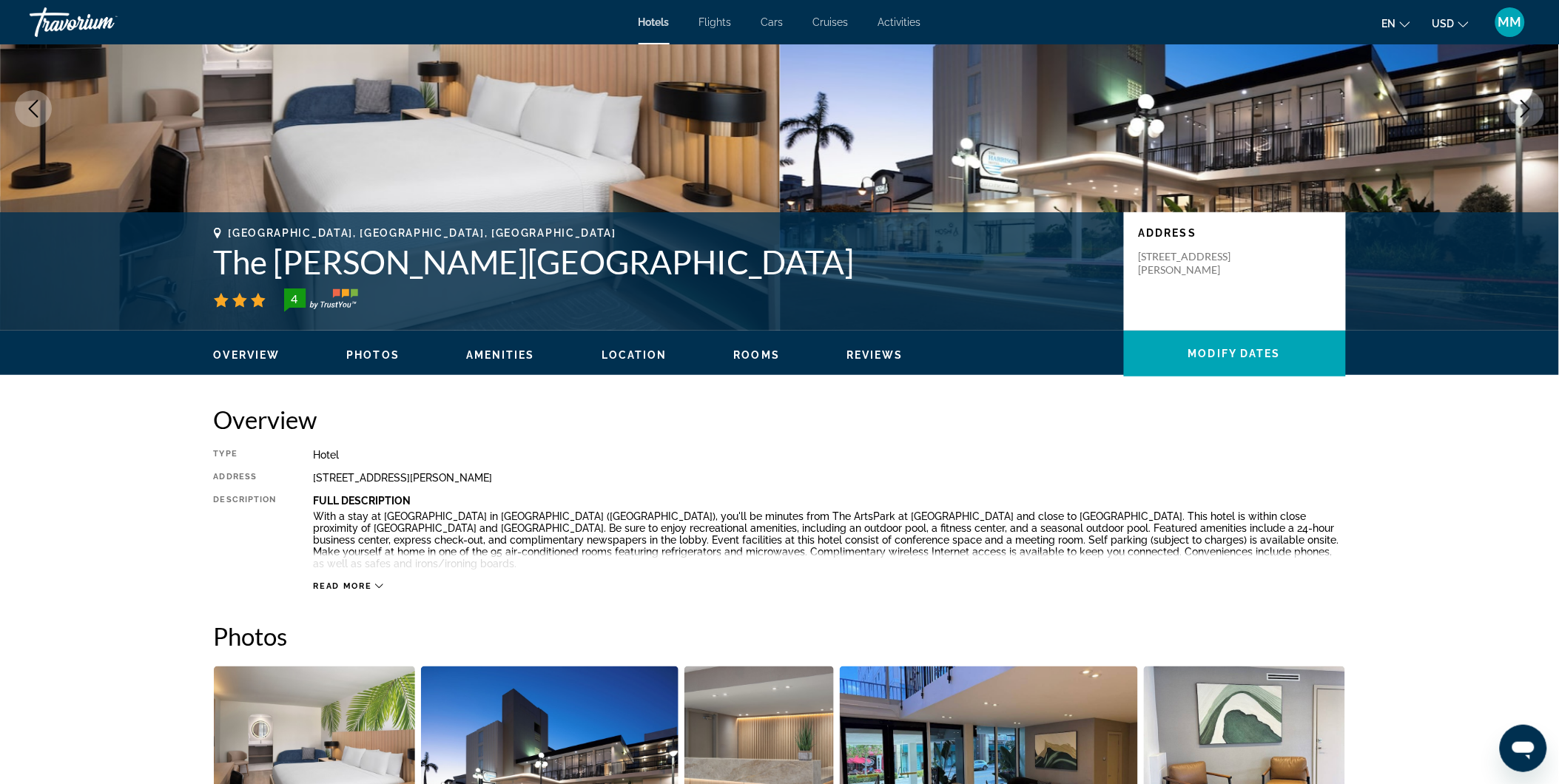
scroll to position [164, 0]
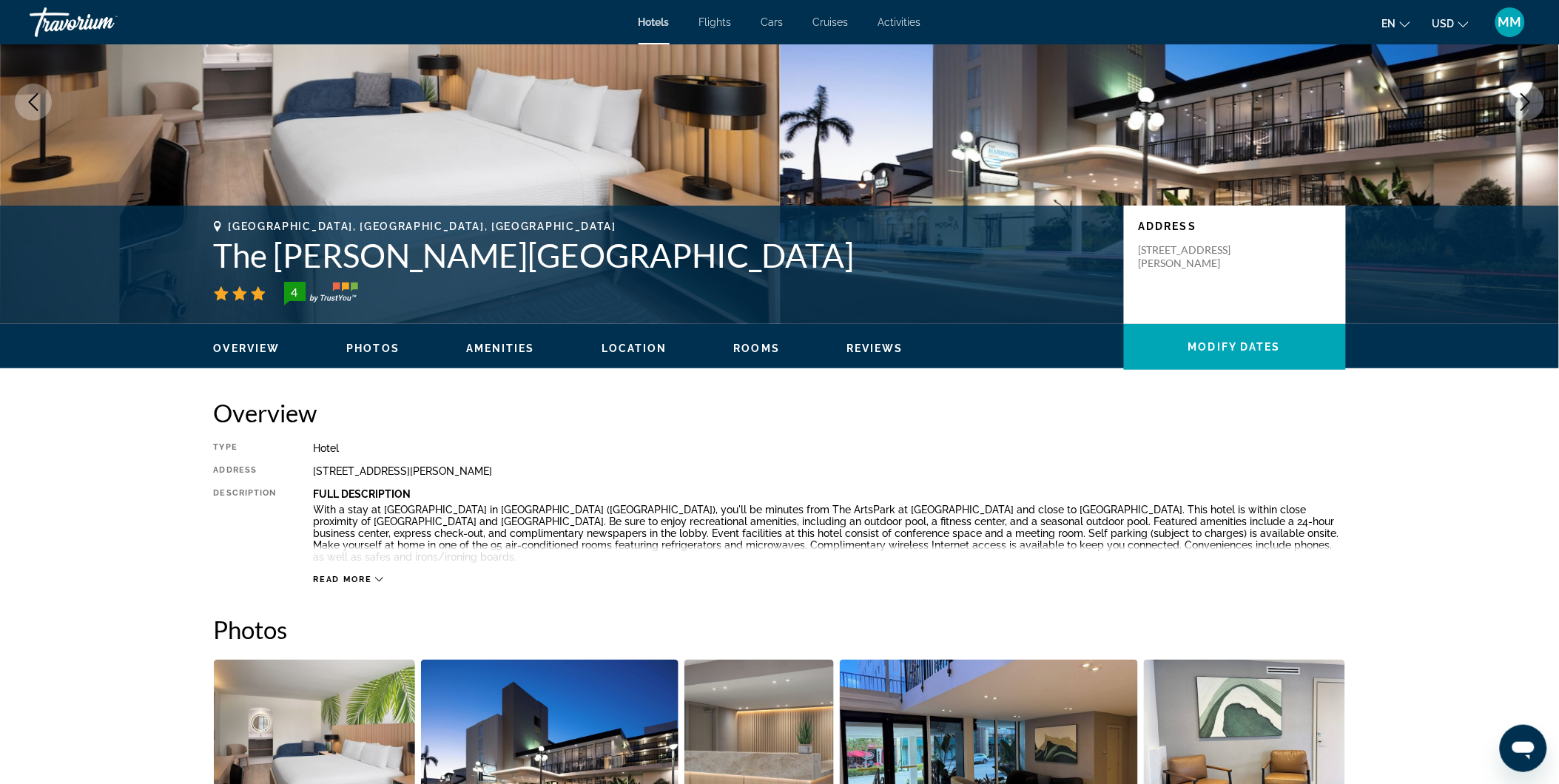
drag, startPoint x: 313, startPoint y: 470, endPoint x: 570, endPoint y: 470, distance: 257.0
click at [570, 470] on div "1925 Harrison St, Hollywood FL 33020, United States" at bounding box center [830, 472] width 1032 height 12
drag, startPoint x: 570, startPoint y: 470, endPoint x: 555, endPoint y: 474, distance: 15.5
copy div "1925 Harrison St, Hollywood FL 33020, United States"
